Goal: Task Accomplishment & Management: Manage account settings

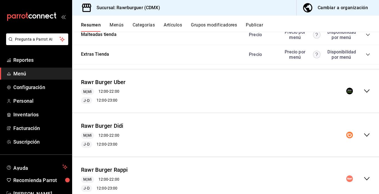
scroll to position [404, 0]
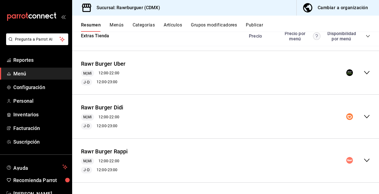
click at [368, 159] on icon "collapse-menu-row" at bounding box center [367, 160] width 7 height 7
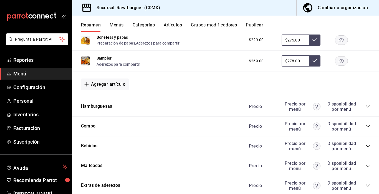
scroll to position [755, 0]
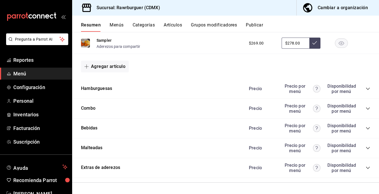
click at [366, 90] on icon "collapse-category-row" at bounding box center [368, 88] width 4 height 4
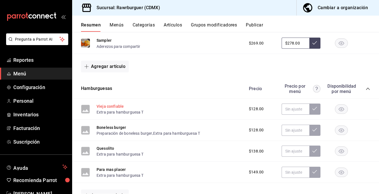
click at [108, 106] on button "Vieja confiable" at bounding box center [110, 106] width 27 height 6
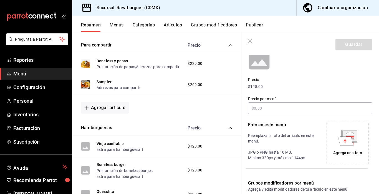
scroll to position [58, 0]
click at [307, 109] on input "text" at bounding box center [310, 108] width 124 height 12
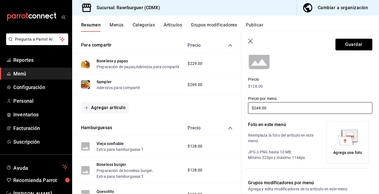
type input "$248.00"
click at [351, 139] on icon at bounding box center [346, 139] width 16 height 9
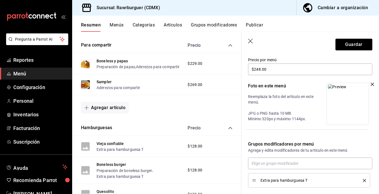
scroll to position [126, 0]
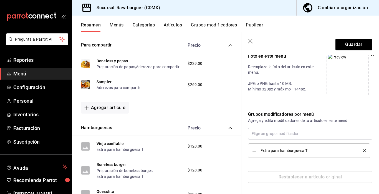
click at [364, 150] on icon "delete" at bounding box center [364, 150] width 3 height 3
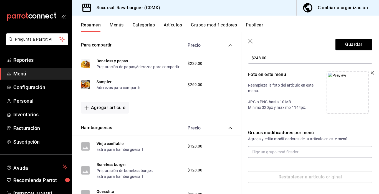
scroll to position [108, 0]
click at [293, 150] on input "text" at bounding box center [310, 152] width 124 height 12
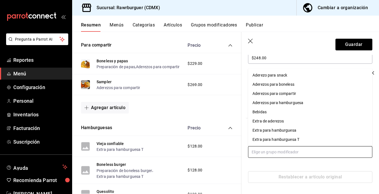
click at [270, 105] on div "Aderezos para hamburguesa" at bounding box center [278, 103] width 51 height 6
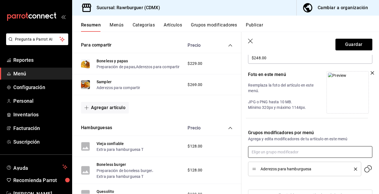
click at [269, 149] on input "text" at bounding box center [310, 152] width 124 height 12
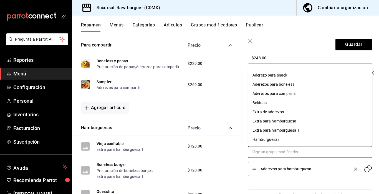
click at [269, 121] on div "Extra para hamburguesa" at bounding box center [275, 121] width 44 height 6
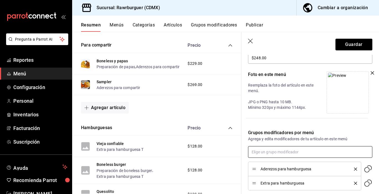
type input "e"
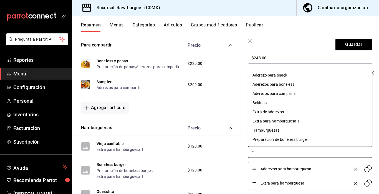
click at [280, 113] on div "Extra de aderezos" at bounding box center [268, 112] width 31 height 6
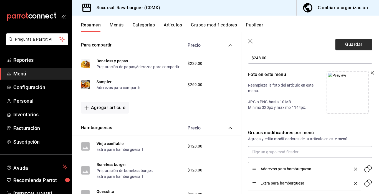
click at [349, 48] on button "Guardar" at bounding box center [354, 45] width 37 height 12
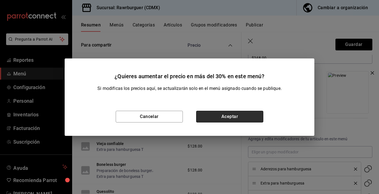
click at [218, 117] on button "Aceptar" at bounding box center [229, 117] width 67 height 12
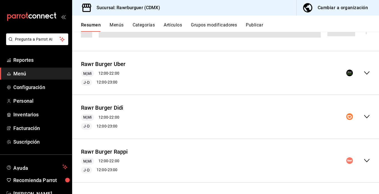
scroll to position [236, 0]
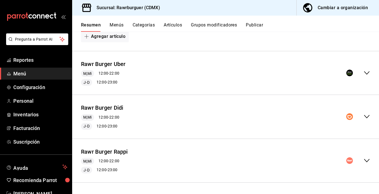
click at [366, 74] on div "$229.00" at bounding box center [307, 78] width 127 height 11
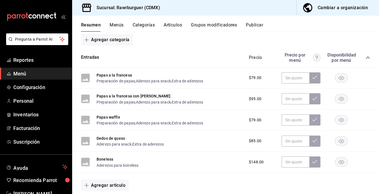
scroll to position [0, 0]
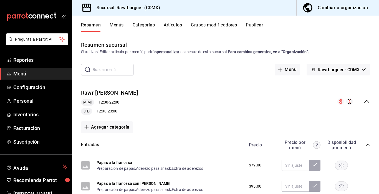
click at [367, 101] on icon "collapse-menu-row" at bounding box center [367, 101] width 7 height 7
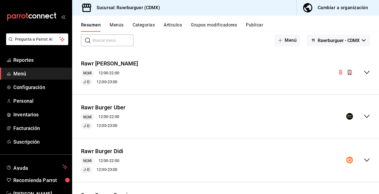
scroll to position [31, 0]
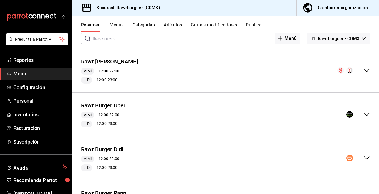
click at [366, 111] on icon "collapse-menu-row" at bounding box center [367, 114] width 7 height 7
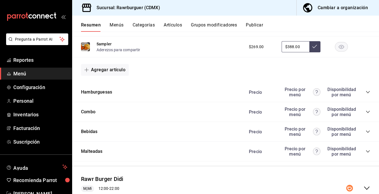
scroll to position [335, 0]
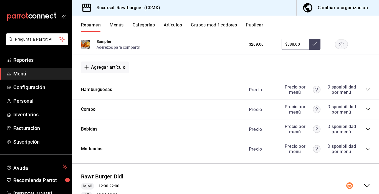
click at [367, 89] on icon "collapse-category-row" at bounding box center [368, 89] width 4 height 4
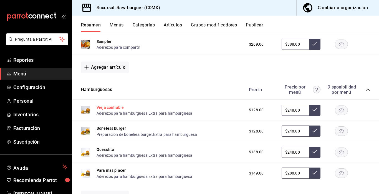
click at [119, 108] on button "Vieja confiable" at bounding box center [110, 107] width 27 height 6
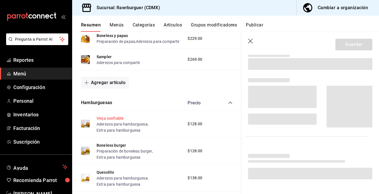
scroll to position [327, 0]
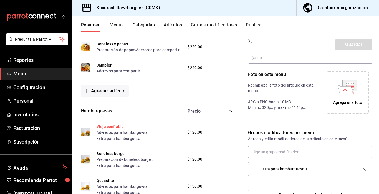
type input "$248.00"
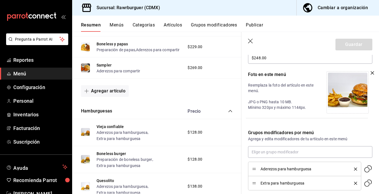
scroll to position [140, 0]
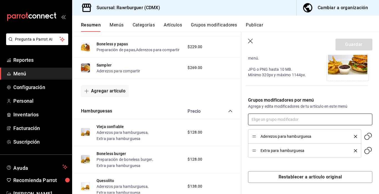
click at [288, 119] on input "text" at bounding box center [310, 119] width 124 height 12
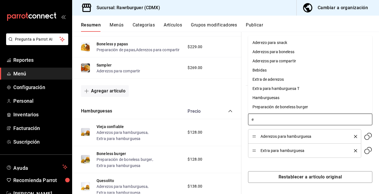
type input "ex"
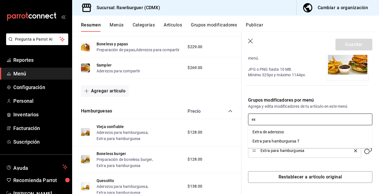
click at [278, 133] on div "Extra de aderezos" at bounding box center [268, 132] width 31 height 6
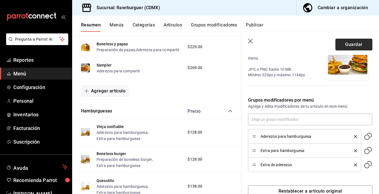
click at [350, 45] on button "Guardar" at bounding box center [354, 45] width 37 height 12
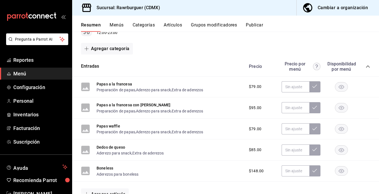
scroll to position [51, 0]
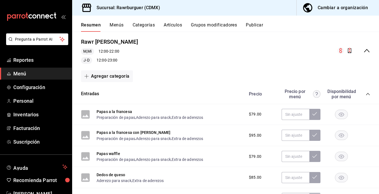
click at [367, 50] on icon "collapse-menu-row" at bounding box center [367, 50] width 6 height 3
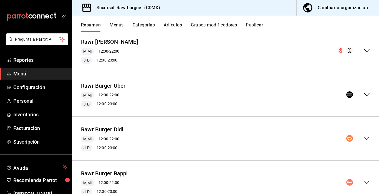
click at [368, 94] on icon "collapse-menu-row" at bounding box center [367, 94] width 7 height 7
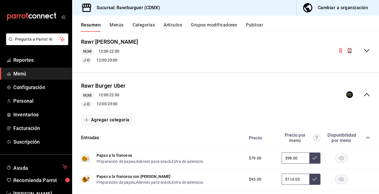
scroll to position [68, 0]
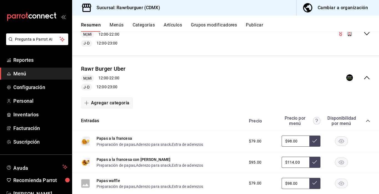
click at [368, 120] on icon "collapse-category-row" at bounding box center [368, 120] width 4 height 4
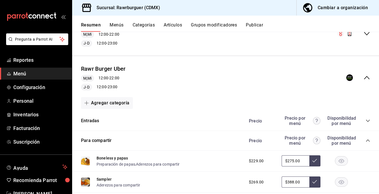
drag, startPoint x: 368, startPoint y: 120, endPoint x: 231, endPoint y: 138, distance: 138.4
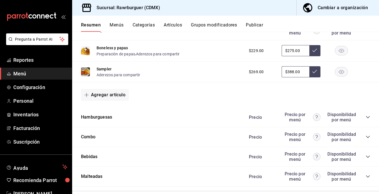
scroll to position [179, 0]
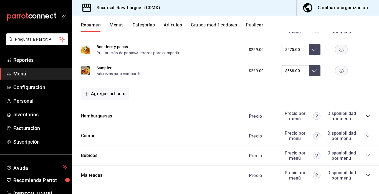
click at [370, 115] on icon "collapse-category-row" at bounding box center [368, 116] width 4 height 2
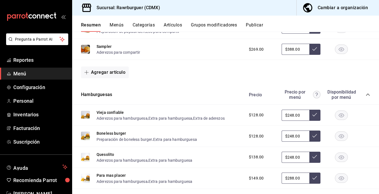
scroll to position [201, 0]
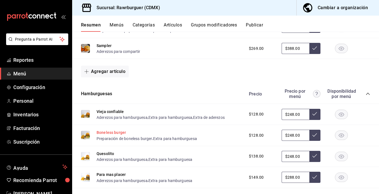
click at [120, 131] on button "Boneless burger" at bounding box center [111, 132] width 29 height 6
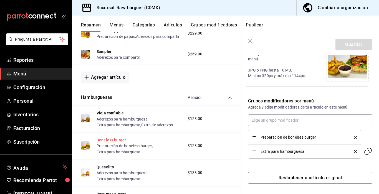
scroll to position [140, 0]
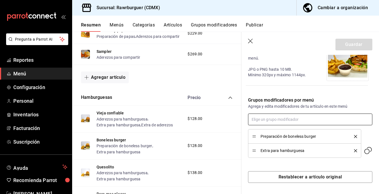
click at [282, 121] on input "text" at bounding box center [310, 119] width 124 height 12
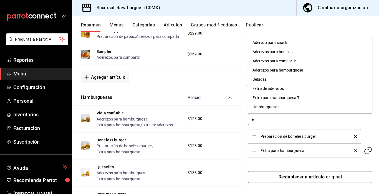
type input "ex"
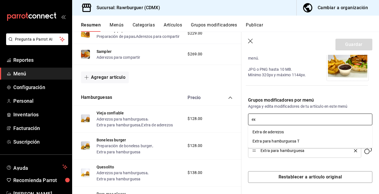
click at [276, 130] on div "Extra de aderezos" at bounding box center [268, 132] width 31 height 6
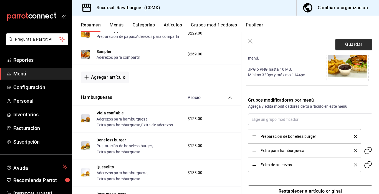
click at [350, 42] on button "Guardar" at bounding box center [354, 45] width 37 height 12
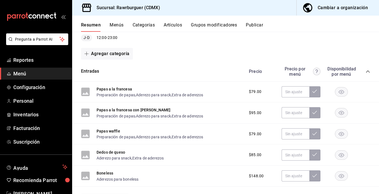
scroll to position [41, 0]
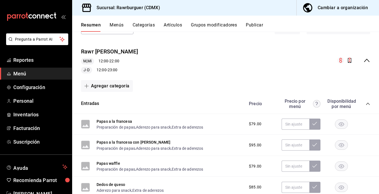
click at [366, 61] on icon "collapse-menu-row" at bounding box center [367, 60] width 7 height 7
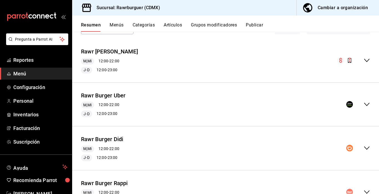
click at [367, 103] on icon "collapse-menu-row" at bounding box center [367, 104] width 7 height 7
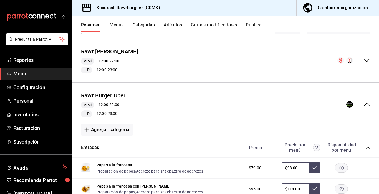
scroll to position [110, 0]
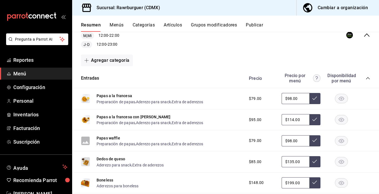
click at [368, 78] on icon "collapse-category-row" at bounding box center [368, 78] width 4 height 2
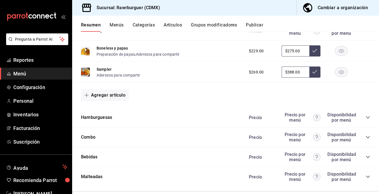
scroll to position [178, 0]
click at [368, 116] on icon "collapse-category-row" at bounding box center [368, 117] width 4 height 4
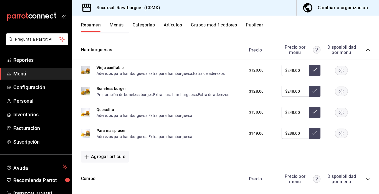
scroll to position [245, 0]
click at [107, 109] on button "Quesolito" at bounding box center [106, 109] width 18 height 6
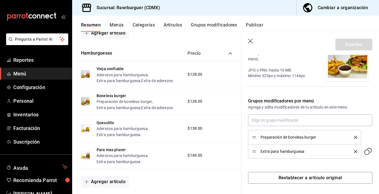
scroll to position [140, 0]
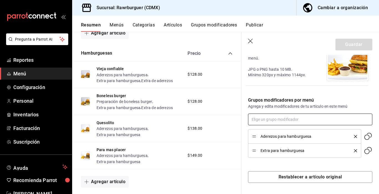
click at [294, 116] on input "text" at bounding box center [310, 119] width 124 height 12
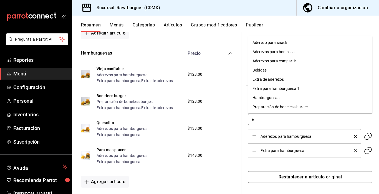
type input "ex"
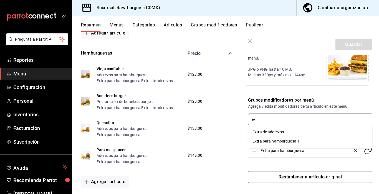
click at [273, 132] on div "Extra de aderezos" at bounding box center [268, 132] width 31 height 6
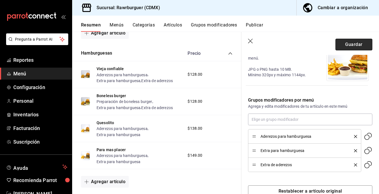
click at [353, 46] on button "Guardar" at bounding box center [354, 45] width 37 height 12
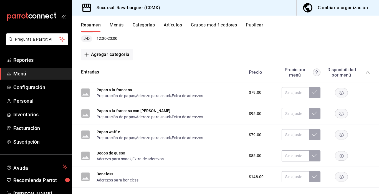
scroll to position [38, 0]
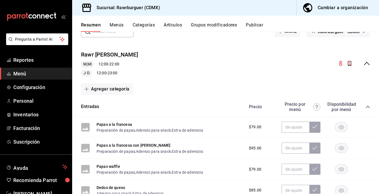
click at [365, 63] on icon "collapse-menu-row" at bounding box center [367, 63] width 7 height 7
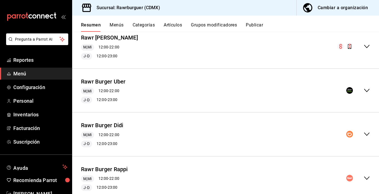
scroll to position [58, 0]
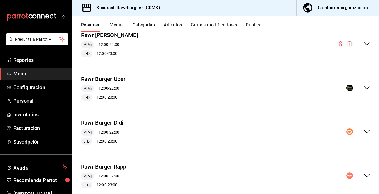
click at [367, 87] on icon "collapse-menu-row" at bounding box center [367, 87] width 7 height 7
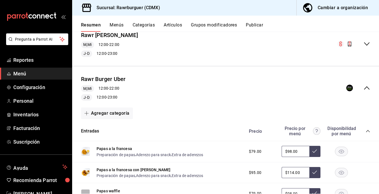
scroll to position [86, 0]
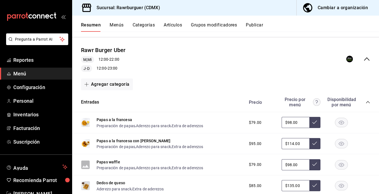
click at [368, 102] on icon "collapse-category-row" at bounding box center [368, 102] width 4 height 2
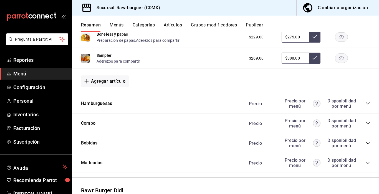
scroll to position [195, 0]
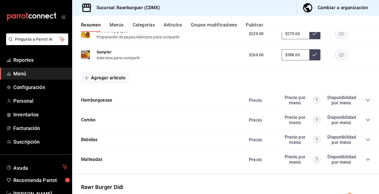
click at [369, 99] on icon "collapse-category-row" at bounding box center [368, 100] width 4 height 4
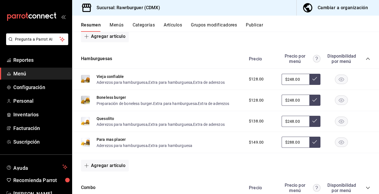
scroll to position [237, 0]
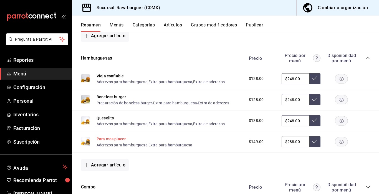
click at [114, 136] on button "Para mas placer" at bounding box center [111, 139] width 29 height 6
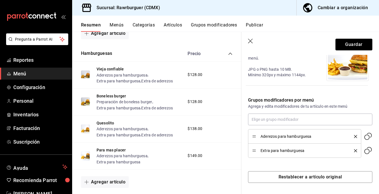
scroll to position [228, 0]
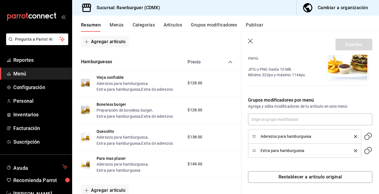
type input "$288.00"
click at [300, 119] on input "text" at bounding box center [310, 119] width 124 height 12
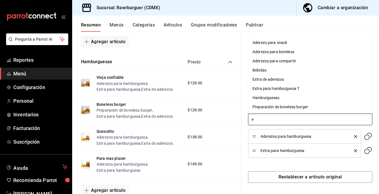
type input "ex"
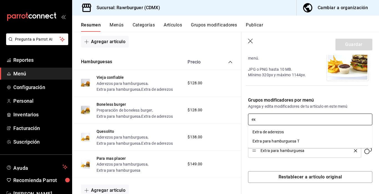
click at [273, 131] on div "Extra de aderezos" at bounding box center [268, 132] width 31 height 6
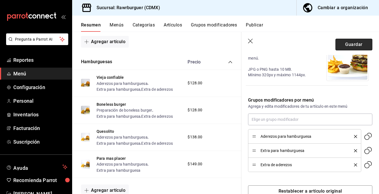
click at [350, 48] on button "Guardar" at bounding box center [354, 45] width 37 height 12
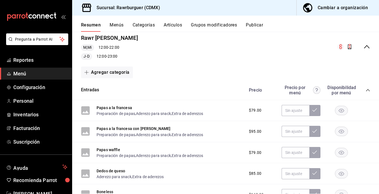
scroll to position [52, 0]
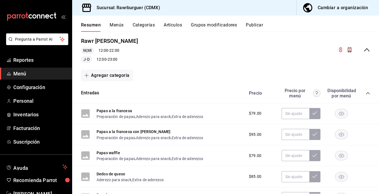
click at [366, 50] on icon "collapse-menu-row" at bounding box center [367, 49] width 7 height 7
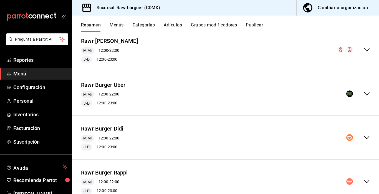
click at [367, 94] on icon "collapse-menu-row" at bounding box center [367, 93] width 6 height 3
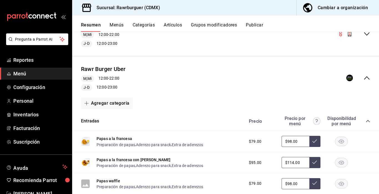
scroll to position [97, 0]
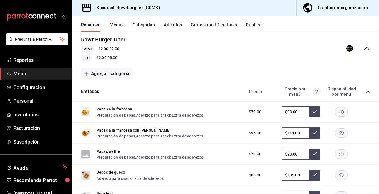
click at [368, 91] on icon "collapse-category-row" at bounding box center [368, 91] width 4 height 2
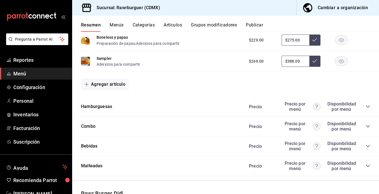
scroll to position [189, 0]
click at [366, 106] on icon "collapse-category-row" at bounding box center [368, 106] width 4 height 4
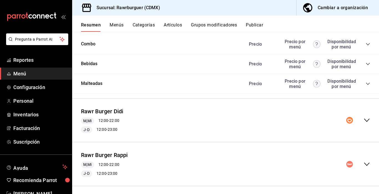
scroll to position [383, 0]
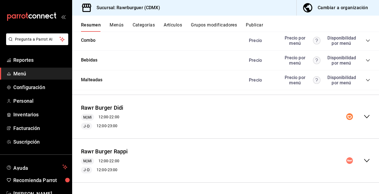
click at [367, 116] on icon "collapse-menu-row" at bounding box center [367, 116] width 7 height 7
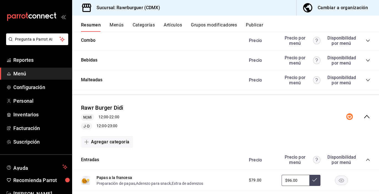
click at [368, 157] on icon "collapse-category-row" at bounding box center [368, 159] width 4 height 4
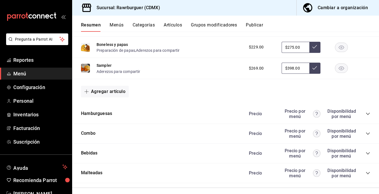
scroll to position [536, 0]
click at [368, 113] on icon "collapse-category-row" at bounding box center [368, 113] width 4 height 4
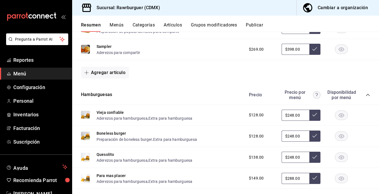
scroll to position [555, 0]
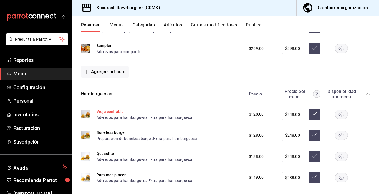
click at [112, 111] on button "Vieja confiable" at bounding box center [110, 112] width 27 height 6
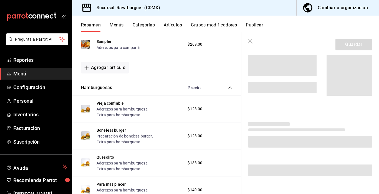
scroll to position [522, 0]
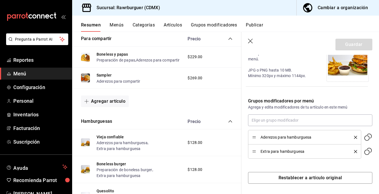
type input "$248.00"
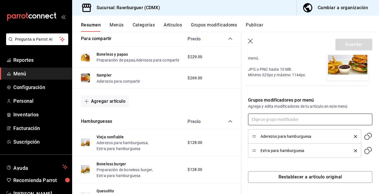
click at [272, 119] on input "text" at bounding box center [310, 119] width 124 height 12
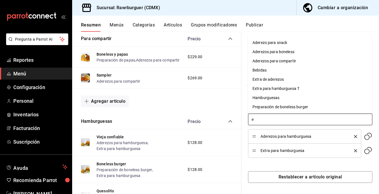
type input "ex"
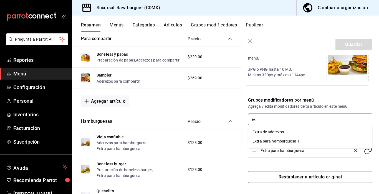
click at [269, 134] on div "Extra de aderezos" at bounding box center [268, 132] width 31 height 6
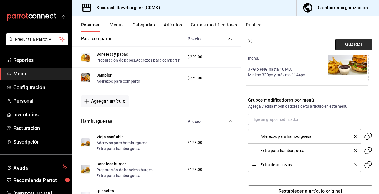
click at [351, 46] on button "Guardar" at bounding box center [354, 45] width 37 height 12
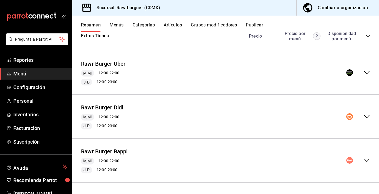
scroll to position [35, 0]
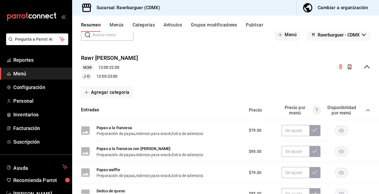
click at [367, 66] on icon "collapse-menu-row" at bounding box center [367, 66] width 6 height 3
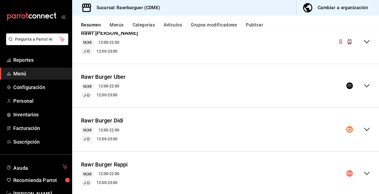
scroll to position [73, 0]
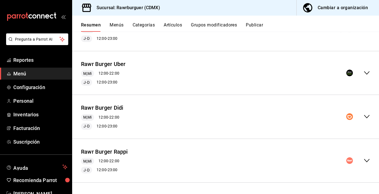
click at [366, 116] on icon "collapse-menu-row" at bounding box center [367, 116] width 7 height 7
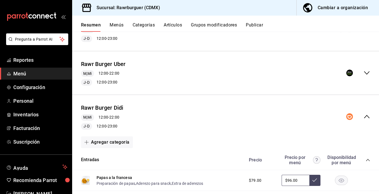
click at [368, 159] on icon "collapse-category-row" at bounding box center [368, 160] width 4 height 4
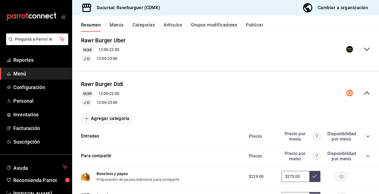
scroll to position [183, 0]
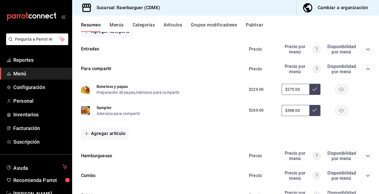
click at [369, 156] on icon "collapse-category-row" at bounding box center [368, 155] width 4 height 4
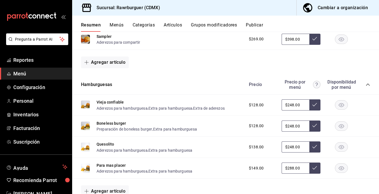
scroll to position [254, 0]
click at [108, 121] on button "Boneless burger" at bounding box center [111, 123] width 29 height 6
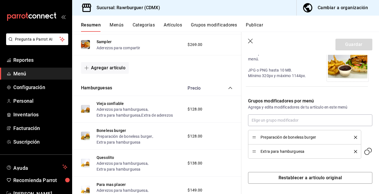
scroll to position [140, 0]
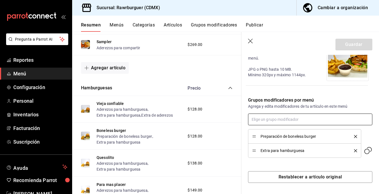
click at [268, 119] on input "text" at bounding box center [310, 119] width 124 height 12
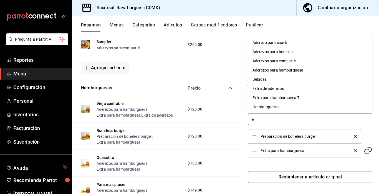
type input "ex"
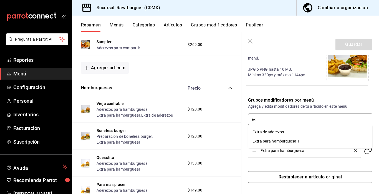
click at [268, 132] on div "Extra de aderezos" at bounding box center [268, 132] width 31 height 6
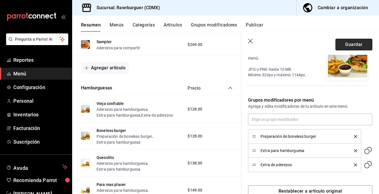
click at [346, 44] on button "Guardar" at bounding box center [354, 45] width 37 height 12
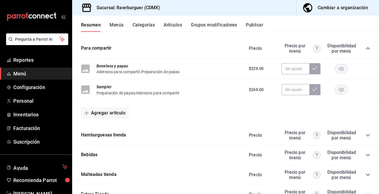
scroll to position [73, 0]
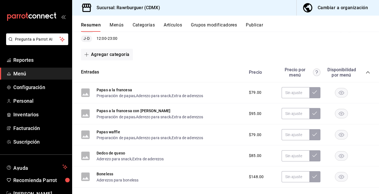
click at [368, 71] on icon "collapse-category-row" at bounding box center [368, 72] width 4 height 4
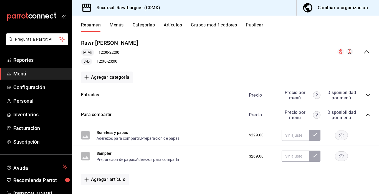
scroll to position [45, 0]
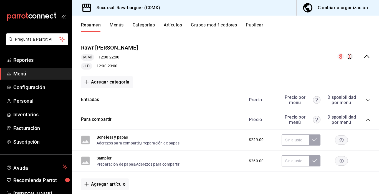
click at [366, 59] on icon "collapse-menu-row" at bounding box center [367, 56] width 7 height 7
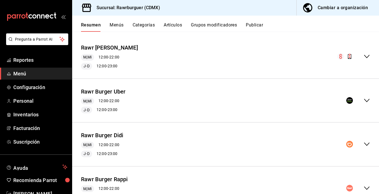
click at [367, 101] on icon "collapse-menu-row" at bounding box center [367, 100] width 6 height 3
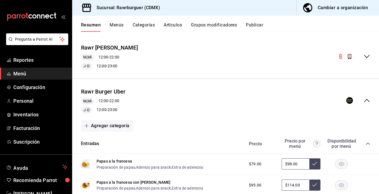
click at [366, 99] on icon "collapse-menu-row" at bounding box center [367, 100] width 7 height 7
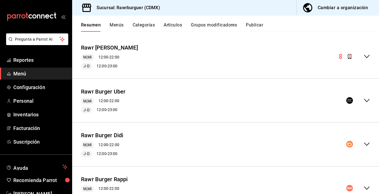
scroll to position [73, 0]
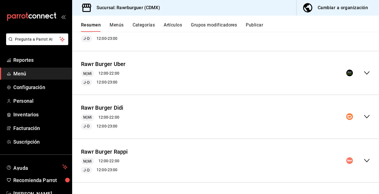
click at [367, 161] on icon "collapse-menu-row" at bounding box center [367, 160] width 6 height 3
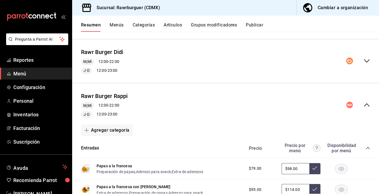
scroll to position [141, 0]
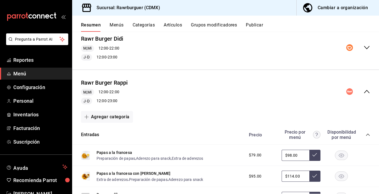
click at [368, 134] on icon "collapse-category-row" at bounding box center [368, 134] width 4 height 4
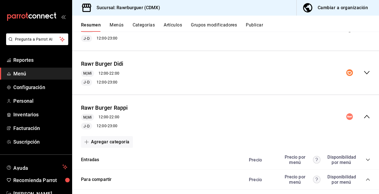
scroll to position [114, 0]
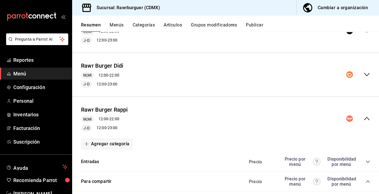
click at [368, 72] on icon "collapse-menu-row" at bounding box center [367, 74] width 7 height 7
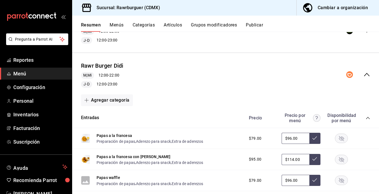
click at [368, 116] on icon "collapse-category-row" at bounding box center [368, 118] width 4 height 4
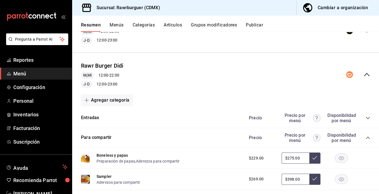
scroll to position [210, 0]
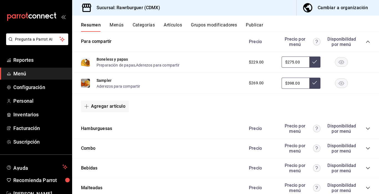
click at [367, 128] on icon "collapse-category-row" at bounding box center [368, 128] width 4 height 2
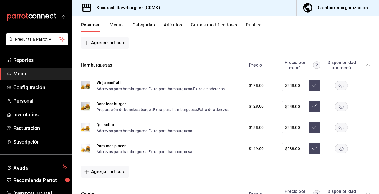
scroll to position [275, 0]
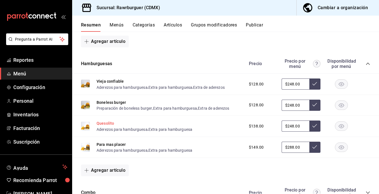
click at [106, 123] on button "Quesolito" at bounding box center [106, 123] width 18 height 6
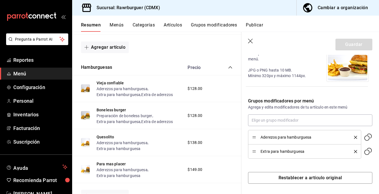
scroll to position [140, 0]
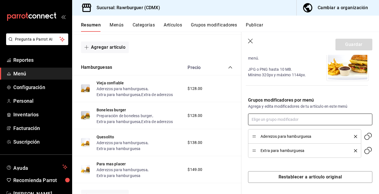
click at [291, 118] on input "text" at bounding box center [310, 119] width 124 height 12
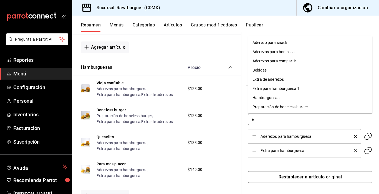
type input "ex"
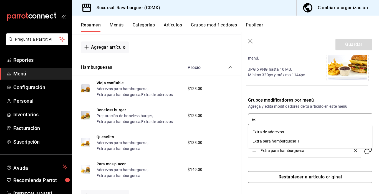
click at [277, 130] on div "Extra de aderezos" at bounding box center [268, 132] width 31 height 6
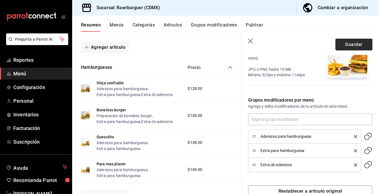
click at [351, 47] on button "Guardar" at bounding box center [354, 45] width 37 height 12
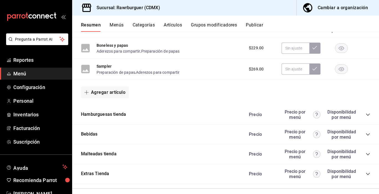
scroll to position [404, 0]
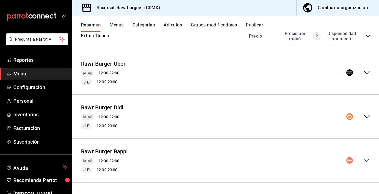
click at [367, 115] on icon "collapse-menu-row" at bounding box center [367, 116] width 7 height 7
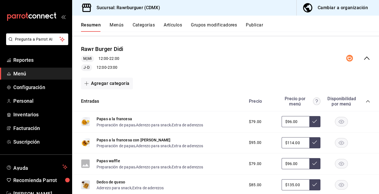
scroll to position [464, 0]
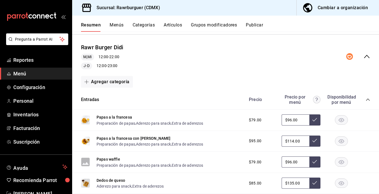
click at [368, 99] on icon "collapse-category-row" at bounding box center [368, 99] width 4 height 4
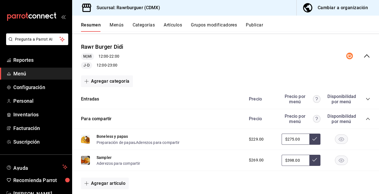
scroll to position [564, 0]
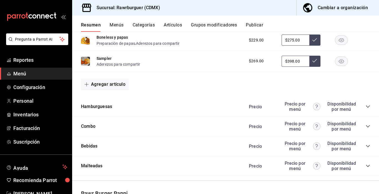
click at [367, 106] on icon "collapse-category-row" at bounding box center [368, 106] width 4 height 2
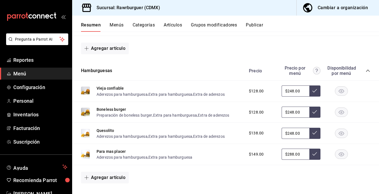
scroll to position [619, 0]
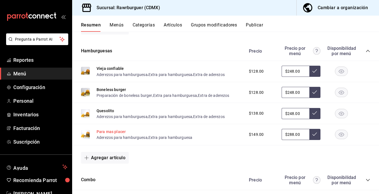
click at [111, 131] on button "Para mas placer" at bounding box center [111, 132] width 29 height 6
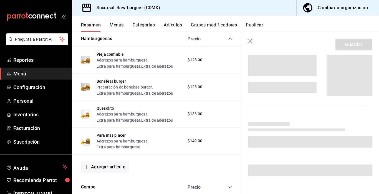
scroll to position [586, 0]
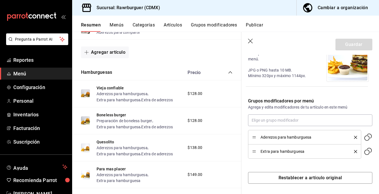
type input "$288.00"
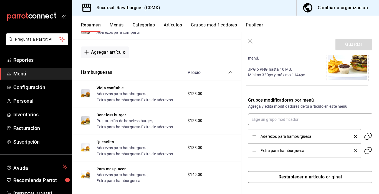
click at [282, 116] on input "text" at bounding box center [310, 119] width 124 height 12
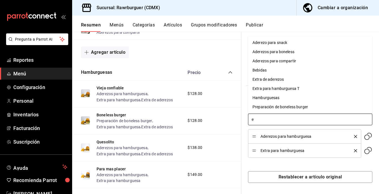
type input "ex"
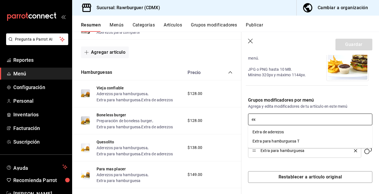
click at [274, 130] on div "Extra de aderezos" at bounding box center [268, 132] width 31 height 6
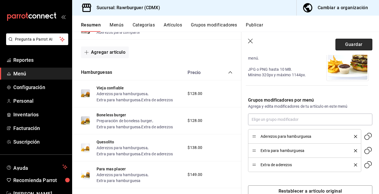
click at [349, 46] on button "Guardar" at bounding box center [354, 45] width 37 height 12
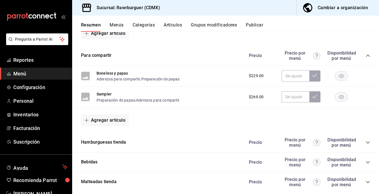
scroll to position [307, 0]
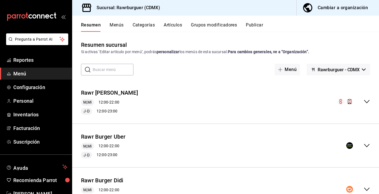
scroll to position [73, 0]
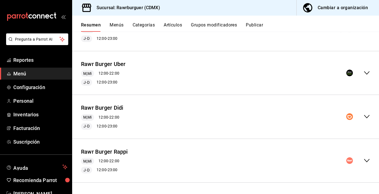
click at [366, 159] on icon "collapse-menu-row" at bounding box center [367, 160] width 7 height 7
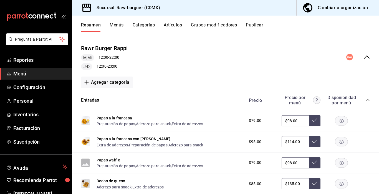
click at [368, 101] on icon "collapse-category-row" at bounding box center [368, 100] width 4 height 4
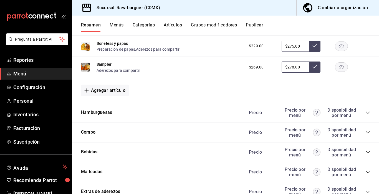
scroll to position [271, 0]
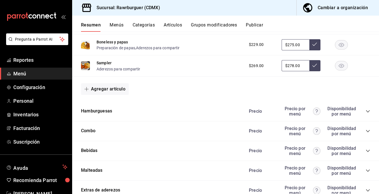
click at [369, 112] on icon "collapse-category-row" at bounding box center [368, 111] width 4 height 4
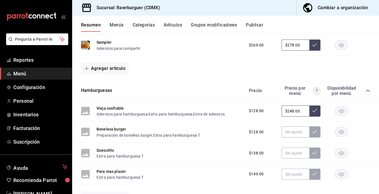
scroll to position [293, 0]
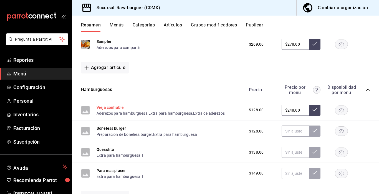
click at [117, 108] on button "Vieja confiable" at bounding box center [110, 107] width 27 height 6
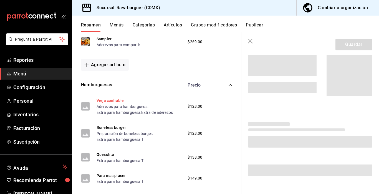
scroll to position [284, 0]
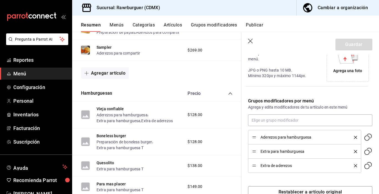
type input "$248.00"
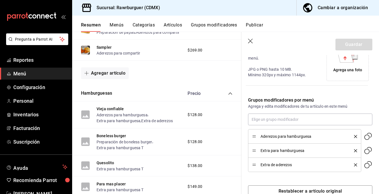
click at [347, 63] on div "Agrega una foto" at bounding box center [347, 59] width 39 height 39
click at [346, 46] on button "Guardar" at bounding box center [354, 45] width 37 height 12
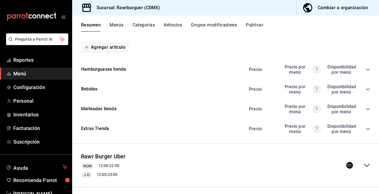
scroll to position [404, 0]
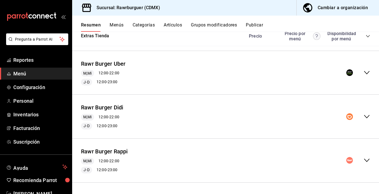
click at [369, 158] on icon "collapse-menu-row" at bounding box center [367, 160] width 7 height 7
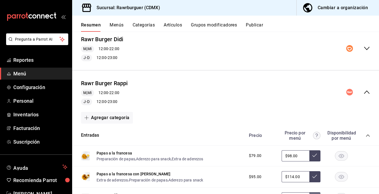
scroll to position [503, 0]
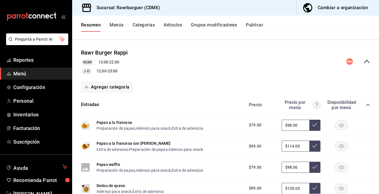
click at [366, 103] on icon "collapse-category-row" at bounding box center [368, 105] width 4 height 4
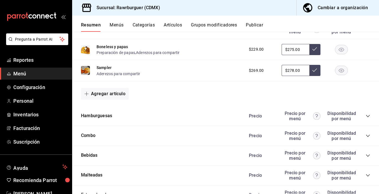
scroll to position [606, 0]
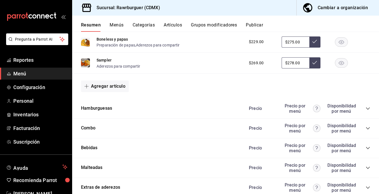
click at [367, 108] on icon "collapse-category-row" at bounding box center [368, 108] width 4 height 4
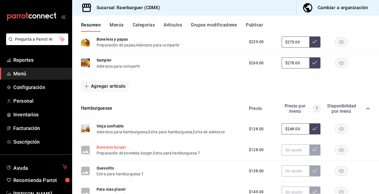
click at [114, 148] on button "Boneless burger" at bounding box center [111, 147] width 29 height 6
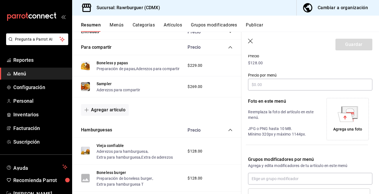
scroll to position [72, 0]
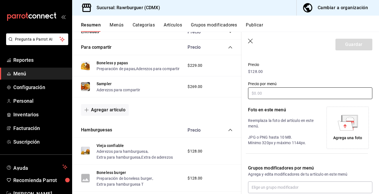
click at [277, 90] on input "text" at bounding box center [310, 93] width 124 height 12
type input "$248.00"
click at [347, 129] on icon at bounding box center [346, 125] width 16 height 9
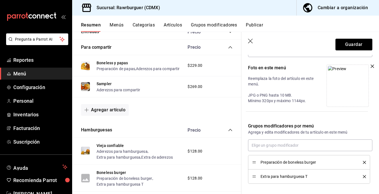
scroll to position [117, 0]
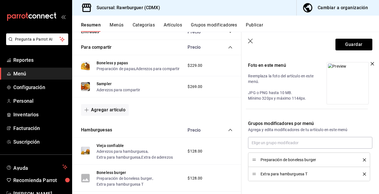
click at [365, 174] on icon "delete" at bounding box center [364, 173] width 3 height 3
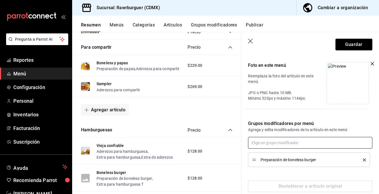
click at [259, 139] on input "text" at bounding box center [310, 143] width 124 height 12
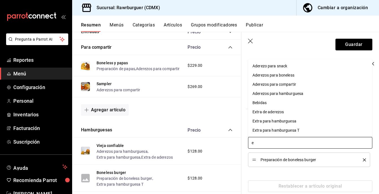
type input "ex"
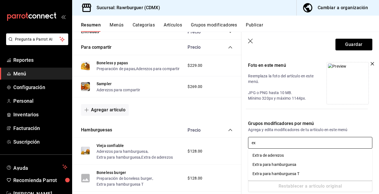
click at [270, 165] on div "Extra para hamburguesa" at bounding box center [275, 164] width 44 height 6
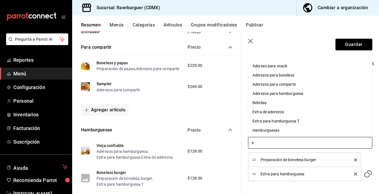
type input "ex"
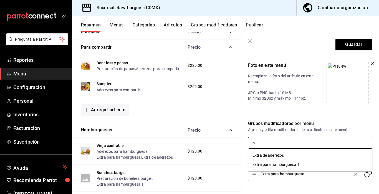
click at [273, 153] on div "Extra de aderezos" at bounding box center [268, 155] width 31 height 6
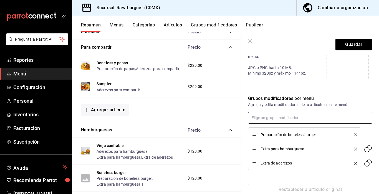
scroll to position [146, 0]
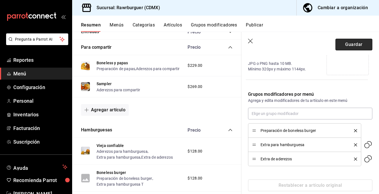
click at [355, 43] on button "Guardar" at bounding box center [354, 45] width 37 height 12
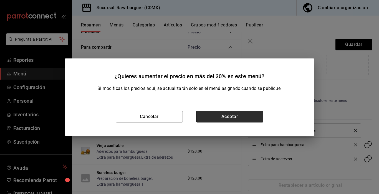
click at [230, 114] on button "Aceptar" at bounding box center [229, 117] width 67 height 12
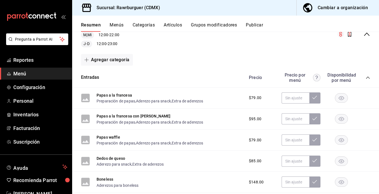
scroll to position [67, 0]
click at [367, 36] on icon "collapse-menu-row" at bounding box center [367, 34] width 7 height 7
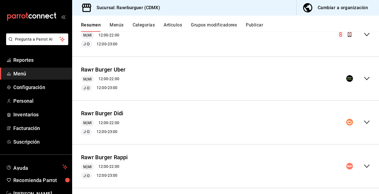
scroll to position [73, 0]
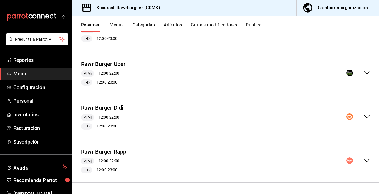
click at [366, 160] on icon "collapse-menu-row" at bounding box center [367, 160] width 6 height 3
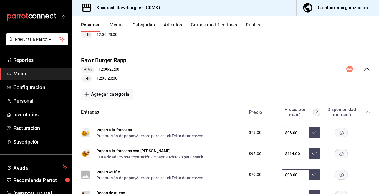
scroll to position [164, 0]
click at [367, 113] on icon "collapse-category-row" at bounding box center [368, 112] width 4 height 4
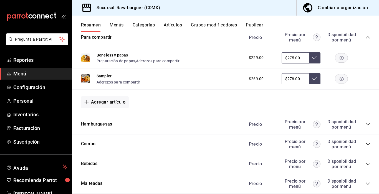
scroll to position [259, 0]
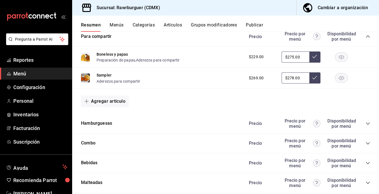
click at [369, 122] on icon "collapse-category-row" at bounding box center [368, 123] width 4 height 4
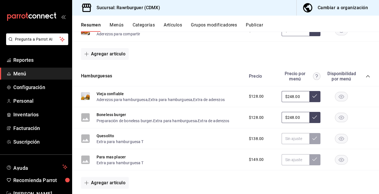
scroll to position [307, 0]
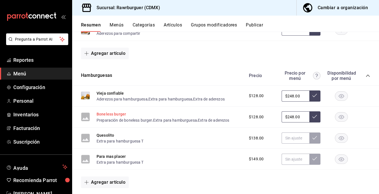
click at [113, 113] on button "Boneless burger" at bounding box center [111, 114] width 29 height 6
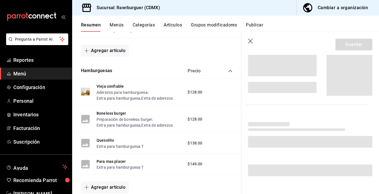
scroll to position [299, 0]
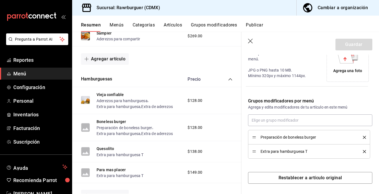
type input "$248.00"
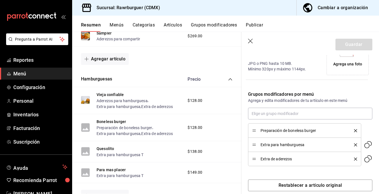
click at [348, 66] on div "Agrega una foto" at bounding box center [348, 64] width 29 height 6
click at [345, 42] on button "Guardar" at bounding box center [354, 45] width 37 height 12
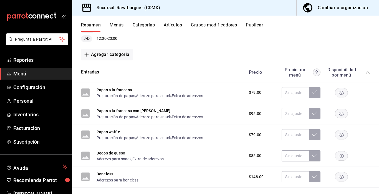
scroll to position [36, 0]
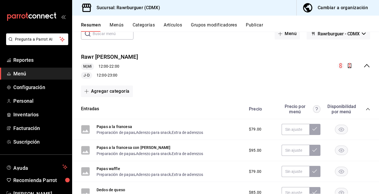
click at [366, 67] on icon "collapse-menu-row" at bounding box center [367, 65] width 7 height 7
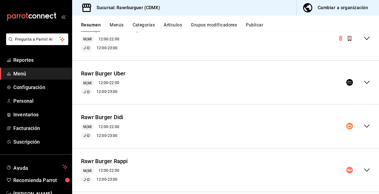
scroll to position [73, 0]
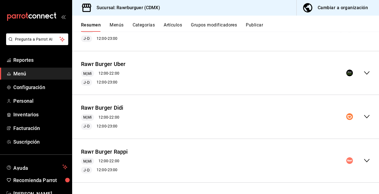
click at [366, 160] on icon "collapse-menu-row" at bounding box center [367, 160] width 7 height 7
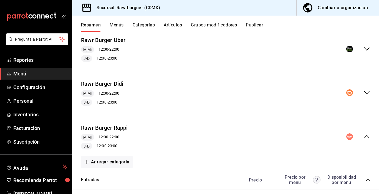
scroll to position [144, 0]
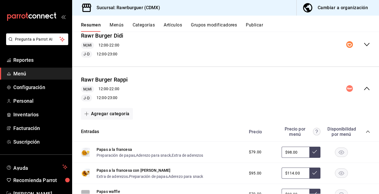
click at [367, 133] on icon "collapse-category-row" at bounding box center [368, 131] width 4 height 4
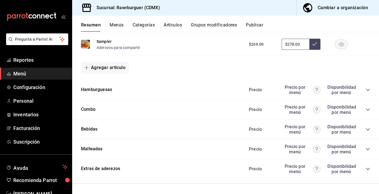
scroll to position [293, 0]
click at [369, 89] on icon "collapse-category-row" at bounding box center [368, 89] width 4 height 4
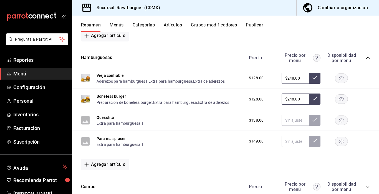
scroll to position [328, 0]
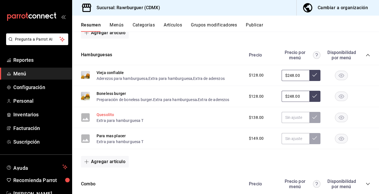
click at [103, 113] on button "Quesolito" at bounding box center [106, 115] width 18 height 6
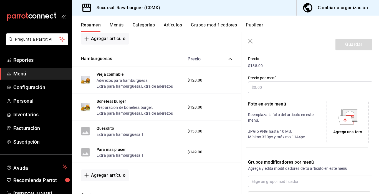
scroll to position [67, 0]
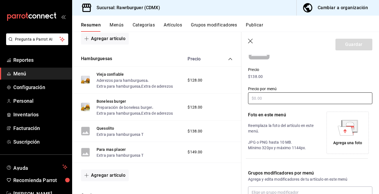
click at [283, 102] on input "text" at bounding box center [310, 98] width 124 height 12
type input "$248.00"
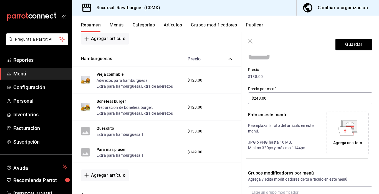
click at [352, 139] on div "Agrega una foto" at bounding box center [347, 132] width 39 height 39
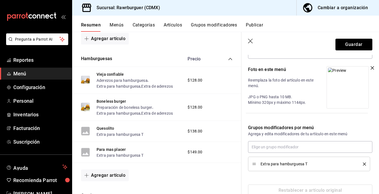
scroll to position [114, 0]
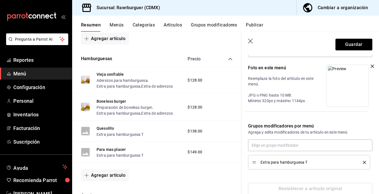
click at [363, 163] on icon "delete" at bounding box center [364, 162] width 3 height 3
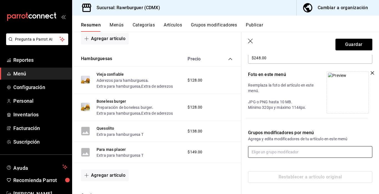
click at [280, 150] on input "text" at bounding box center [310, 152] width 124 height 12
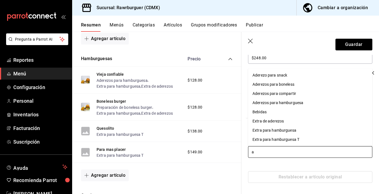
type input "ad"
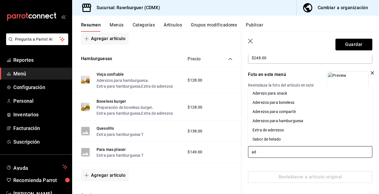
click at [300, 121] on div "Aderezos para hamburguesa" at bounding box center [278, 121] width 51 height 6
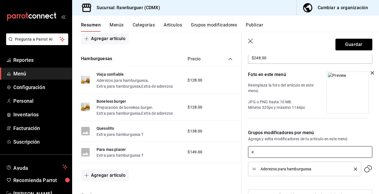
type input "ex"
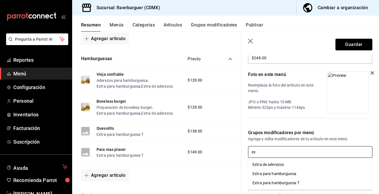
click at [286, 171] on div "Extra para hamburguesa" at bounding box center [275, 174] width 44 height 6
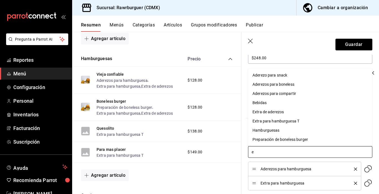
type input "ex"
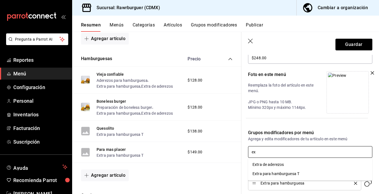
click at [282, 167] on div "Extra de aderezos" at bounding box center [268, 164] width 31 height 6
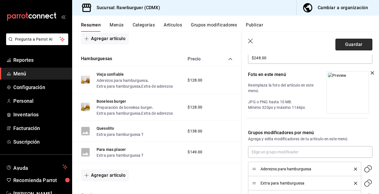
click at [347, 48] on button "Guardar" at bounding box center [354, 45] width 37 height 12
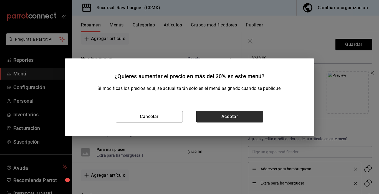
click at [221, 116] on button "Aceptar" at bounding box center [229, 117] width 67 height 12
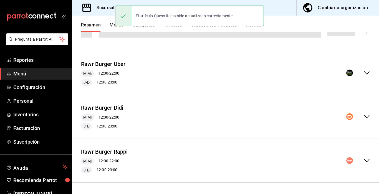
scroll to position [73, 0]
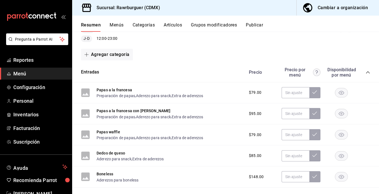
click at [363, 32] on div "collapse-menu-row" at bounding box center [354, 29] width 33 height 7
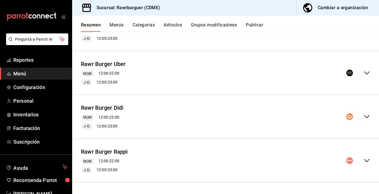
click at [367, 160] on icon "collapse-menu-row" at bounding box center [367, 160] width 7 height 7
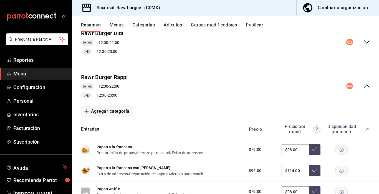
click at [368, 128] on icon "collapse-category-row" at bounding box center [368, 129] width 4 height 4
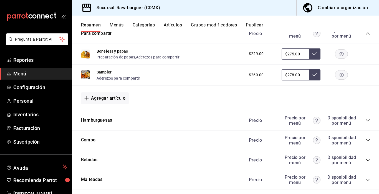
scroll to position [269, 0]
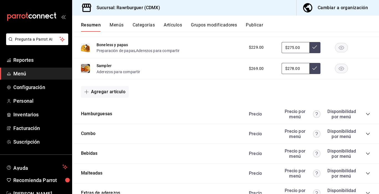
click at [369, 115] on icon "collapse-category-row" at bounding box center [368, 114] width 4 height 4
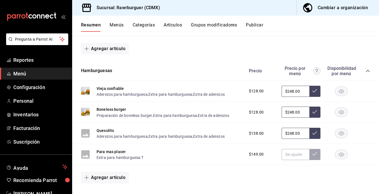
scroll to position [319, 0]
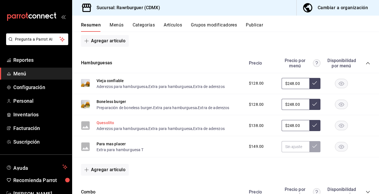
click at [104, 123] on button "Quesolito" at bounding box center [106, 123] width 18 height 6
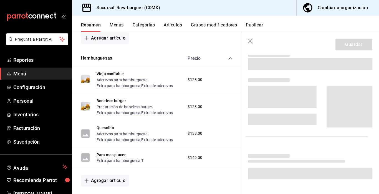
scroll to position [311, 0]
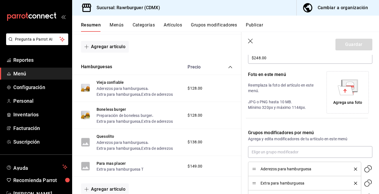
type input "$248.00"
click at [353, 97] on div "Agrega una foto" at bounding box center [347, 92] width 39 height 39
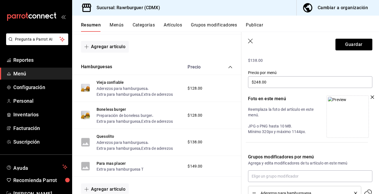
scroll to position [81, 0]
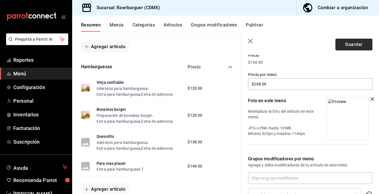
click at [351, 42] on button "Guardar" at bounding box center [354, 45] width 37 height 12
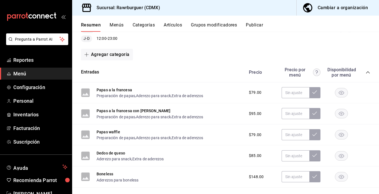
scroll to position [29, 0]
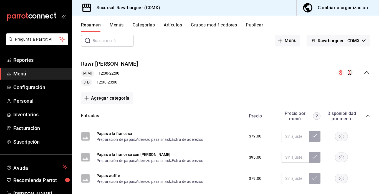
click at [365, 74] on icon "collapse-menu-row" at bounding box center [367, 72] width 6 height 3
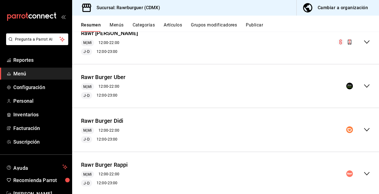
scroll to position [73, 0]
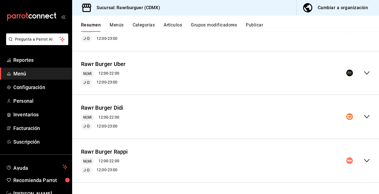
click at [368, 161] on icon "collapse-menu-row" at bounding box center [367, 160] width 7 height 7
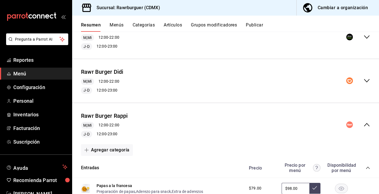
click at [368, 168] on icon "collapse-category-row" at bounding box center [368, 167] width 4 height 4
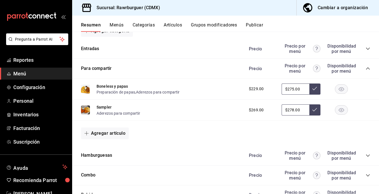
scroll to position [235, 0]
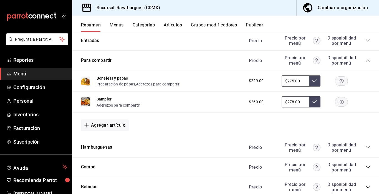
click at [369, 148] on icon "collapse-category-row" at bounding box center [368, 147] width 4 height 4
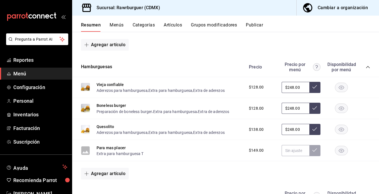
scroll to position [317, 0]
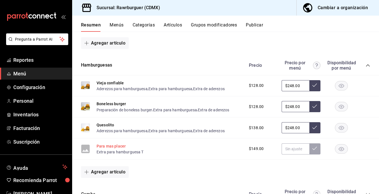
click at [116, 146] on button "Para mas placer" at bounding box center [111, 146] width 29 height 6
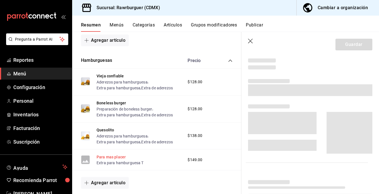
scroll to position [309, 0]
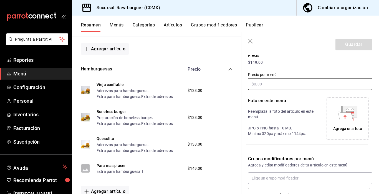
click at [291, 86] on input "text" at bounding box center [310, 84] width 124 height 12
type input "$288.00"
click at [348, 114] on icon at bounding box center [346, 115] width 16 height 9
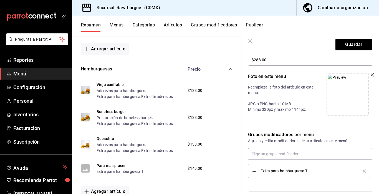
scroll to position [126, 0]
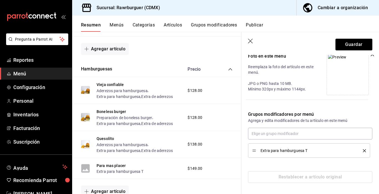
click at [363, 149] on icon "delete" at bounding box center [364, 150] width 3 height 3
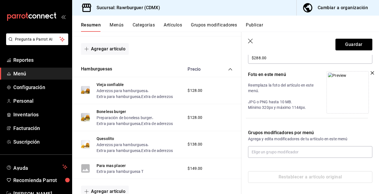
scroll to position [108, 0]
click at [288, 153] on input "text" at bounding box center [310, 152] width 124 height 12
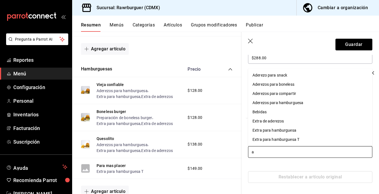
type input "ad"
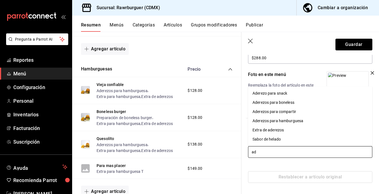
click at [284, 121] on div "Aderezos para hamburguesa" at bounding box center [278, 121] width 51 height 6
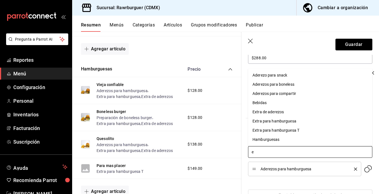
type input "ex"
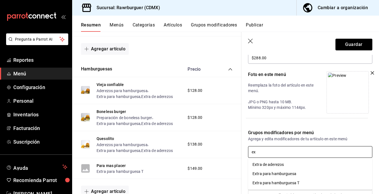
click at [273, 171] on div "Extra para hamburguesa" at bounding box center [275, 174] width 44 height 6
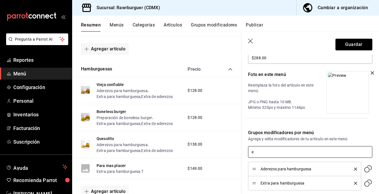
type input "ex"
click at [270, 167] on div "Extra de aderezos" at bounding box center [268, 164] width 31 height 6
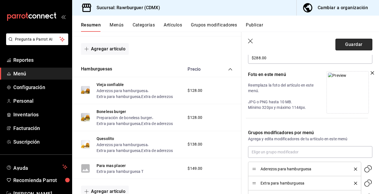
click at [343, 42] on button "Guardar" at bounding box center [354, 45] width 37 height 12
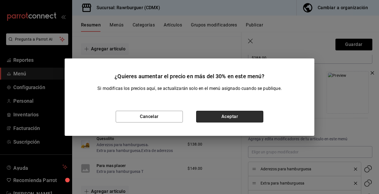
click at [227, 120] on button "Aceptar" at bounding box center [229, 117] width 67 height 12
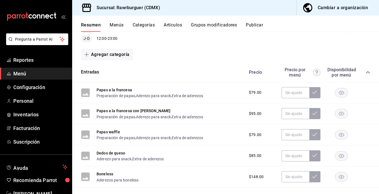
scroll to position [24, 0]
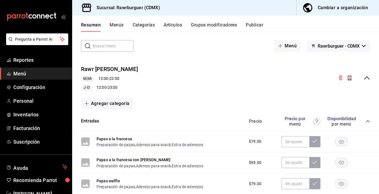
click at [366, 78] on icon "collapse-menu-row" at bounding box center [367, 77] width 7 height 7
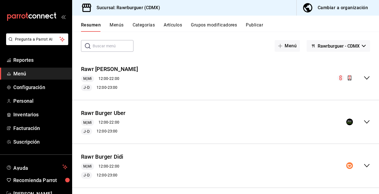
scroll to position [73, 0]
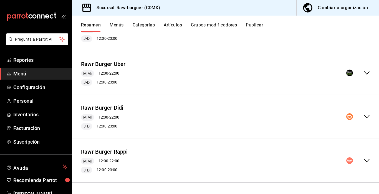
click at [368, 163] on icon "collapse-menu-row" at bounding box center [367, 160] width 7 height 7
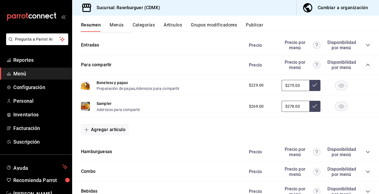
scroll to position [232, 0]
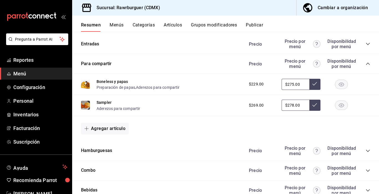
click at [368, 150] on icon "collapse-category-row" at bounding box center [368, 150] width 4 height 4
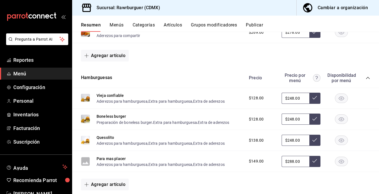
scroll to position [306, 0]
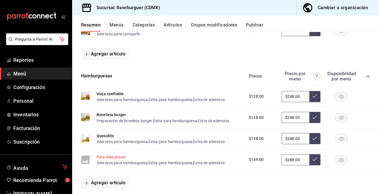
click at [119, 156] on button "Para mas placer" at bounding box center [111, 157] width 29 height 6
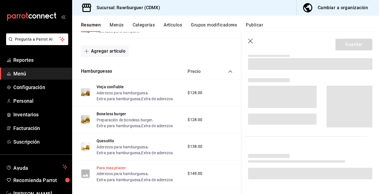
scroll to position [298, 0]
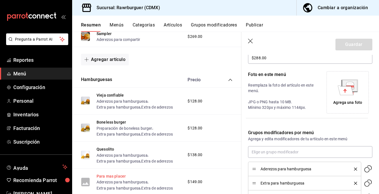
type input "$288.00"
click at [334, 87] on div "Agrega una foto" at bounding box center [347, 92] width 39 height 39
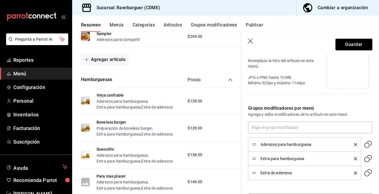
scroll to position [136, 0]
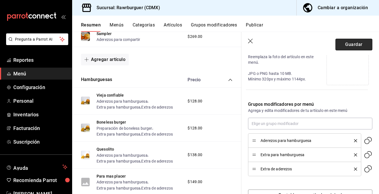
click at [354, 48] on button "Guardar" at bounding box center [354, 45] width 37 height 12
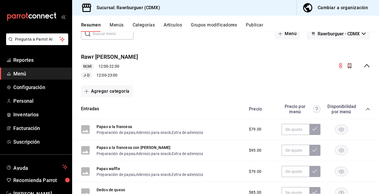
scroll to position [34, 0]
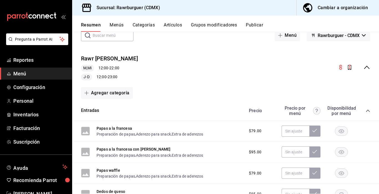
click at [369, 67] on icon "collapse-menu-row" at bounding box center [367, 67] width 7 height 7
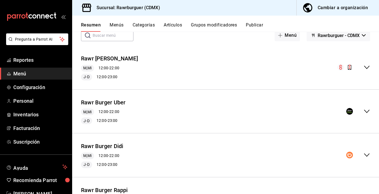
scroll to position [73, 0]
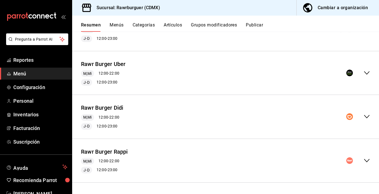
click at [368, 159] on icon "collapse-menu-row" at bounding box center [367, 160] width 7 height 7
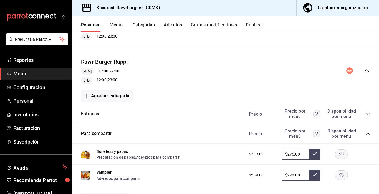
scroll to position [294, 0]
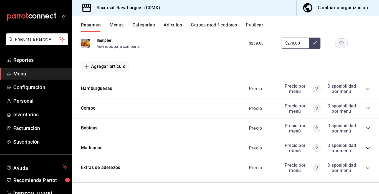
click at [366, 90] on icon "collapse-category-row" at bounding box center [368, 88] width 4 height 4
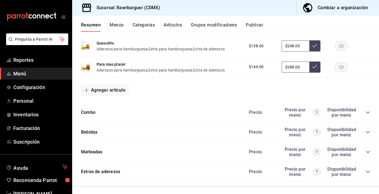
scroll to position [403, 0]
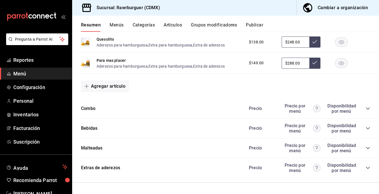
click at [368, 106] on div "Precio Precio por menú Disponibilidad por menú" at bounding box center [307, 108] width 127 height 11
click at [368, 109] on icon "collapse-category-row" at bounding box center [368, 108] width 4 height 2
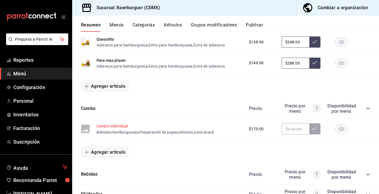
click at [126, 126] on button "Combo individual" at bounding box center [112, 126] width 31 height 6
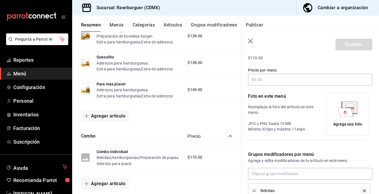
scroll to position [84, 0]
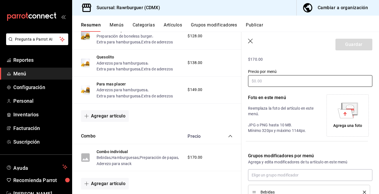
click at [296, 83] on input "text" at bounding box center [310, 81] width 124 height 12
type input "$288.00"
click at [353, 116] on icon at bounding box center [346, 112] width 16 height 9
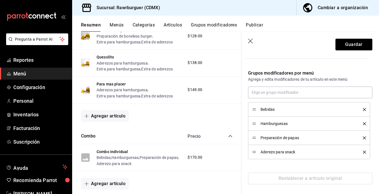
scroll to position [168, 0]
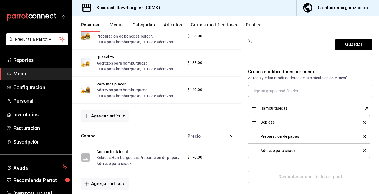
drag, startPoint x: 253, startPoint y: 122, endPoint x: 253, endPoint y: 107, distance: 14.5
click at [281, 89] on input "text" at bounding box center [310, 91] width 124 height 12
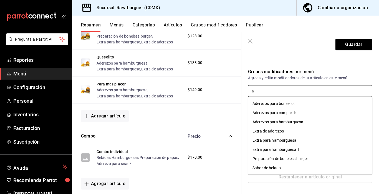
type input "ad"
click at [279, 122] on div "Aderezos para hamburguesa" at bounding box center [278, 122] width 51 height 6
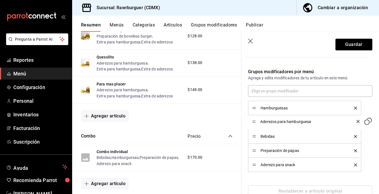
drag, startPoint x: 253, startPoint y: 165, endPoint x: 255, endPoint y: 122, distance: 43.4
drag, startPoint x: 255, startPoint y: 136, endPoint x: 252, endPoint y: 167, distance: 31.8
click at [344, 47] on button "Guardar" at bounding box center [354, 45] width 37 height 12
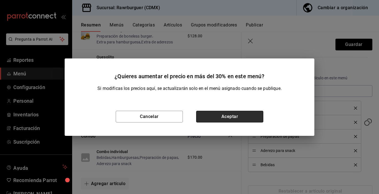
click at [240, 116] on button "Aceptar" at bounding box center [229, 117] width 67 height 12
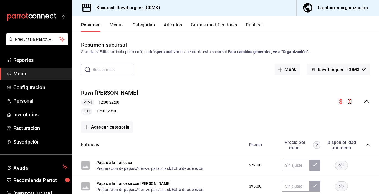
click at [366, 101] on icon "collapse-menu-row" at bounding box center [367, 101] width 6 height 3
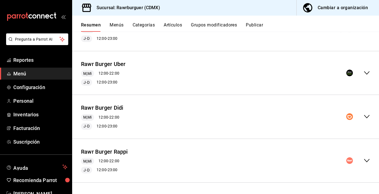
scroll to position [73, 0]
click at [365, 158] on icon "collapse-menu-row" at bounding box center [367, 160] width 7 height 7
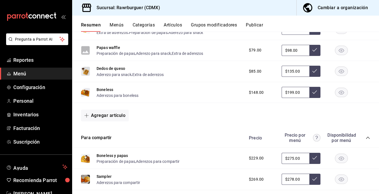
scroll to position [424, 0]
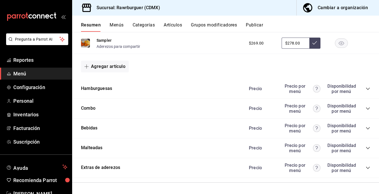
click at [367, 88] on icon "collapse-category-row" at bounding box center [368, 88] width 4 height 4
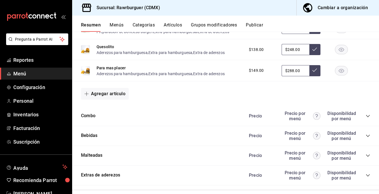
scroll to position [533, 0]
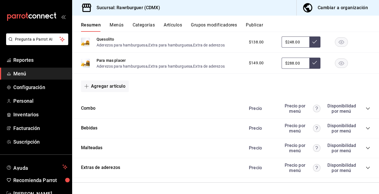
click at [368, 109] on icon "collapse-category-row" at bounding box center [368, 108] width 4 height 2
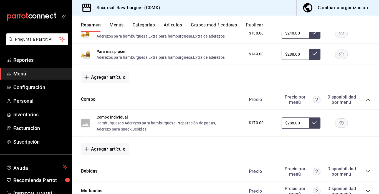
scroll to position [543, 0]
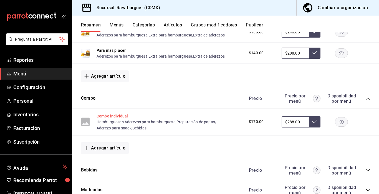
click at [111, 114] on button "Combo individual" at bounding box center [112, 116] width 31 height 6
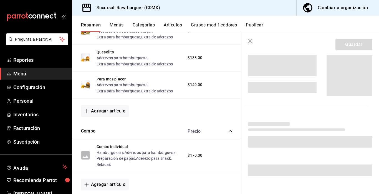
scroll to position [530, 0]
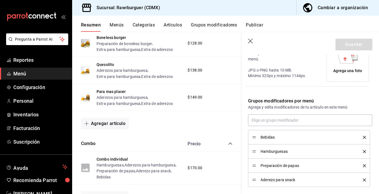
type input "$288.00"
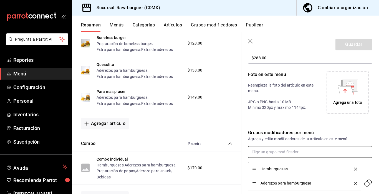
scroll to position [107, 0]
click at [345, 92] on icon at bounding box center [345, 91] width 3 height 4
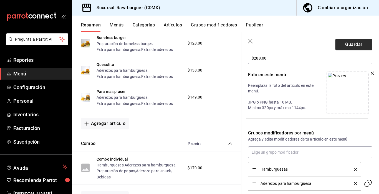
click at [347, 44] on button "Guardar" at bounding box center [354, 45] width 37 height 12
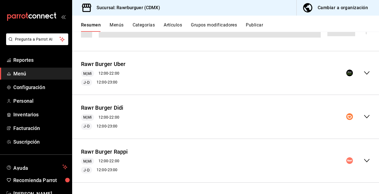
scroll to position [73, 0]
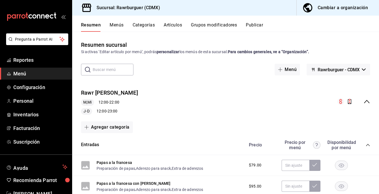
click at [366, 103] on icon "collapse-menu-row" at bounding box center [367, 101] width 7 height 7
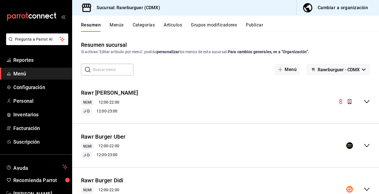
scroll to position [73, 0]
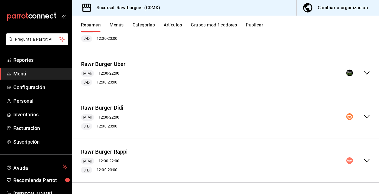
click at [368, 163] on icon "collapse-menu-row" at bounding box center [367, 160] width 7 height 7
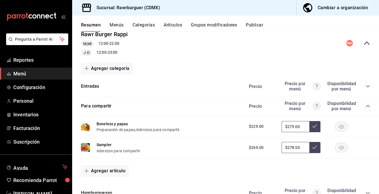
click at [369, 106] on icon "collapse-category-row" at bounding box center [368, 106] width 4 height 4
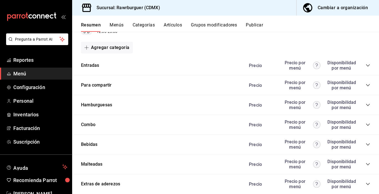
scroll to position [227, 0]
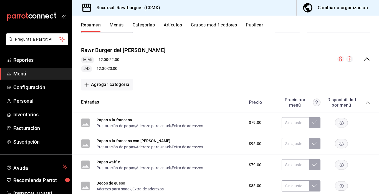
scroll to position [43, 0]
click at [367, 63] on div "Rawr Burger del valle M,Mi 12:00 - 22:00 J-D 12:00 - 23:00" at bounding box center [225, 58] width 307 height 35
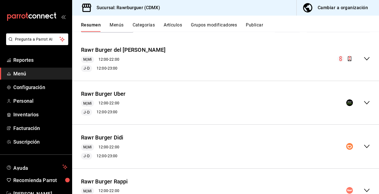
scroll to position [73, 0]
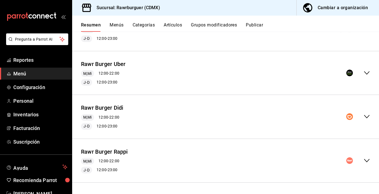
click at [365, 161] on icon "collapse-menu-row" at bounding box center [367, 160] width 7 height 7
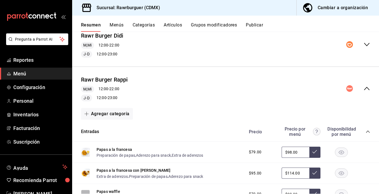
scroll to position [157, 0]
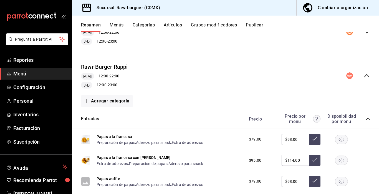
click at [369, 119] on icon "collapse-category-row" at bounding box center [368, 118] width 4 height 4
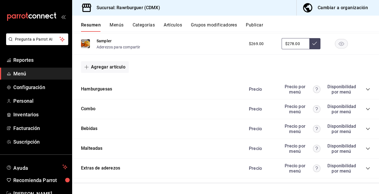
scroll to position [294, 0]
click at [367, 107] on icon "collapse-category-row" at bounding box center [368, 108] width 4 height 4
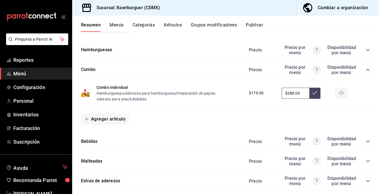
scroll to position [346, 0]
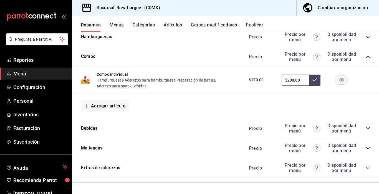
click at [369, 128] on icon "collapse-category-row" at bounding box center [368, 128] width 4 height 4
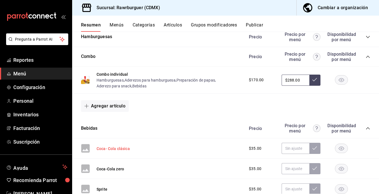
click at [117, 150] on button "Coca- Cola clásica" at bounding box center [113, 149] width 33 height 6
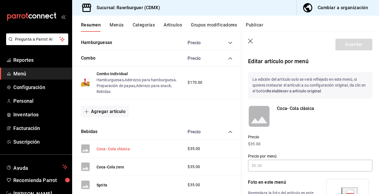
scroll to position [66, 0]
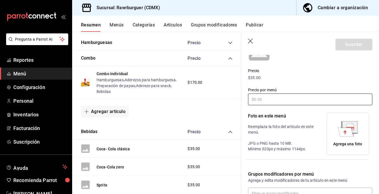
click at [289, 99] on input "text" at bounding box center [310, 99] width 124 height 12
type input "$42.00"
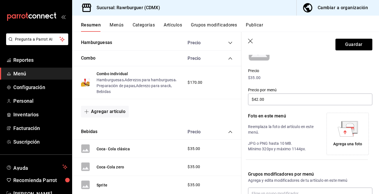
click at [356, 134] on icon at bounding box center [348, 129] width 20 height 16
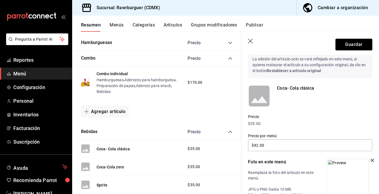
scroll to position [10, 0]
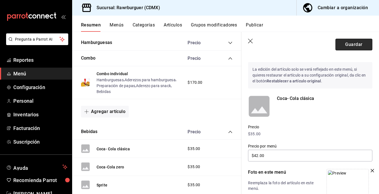
click at [347, 48] on button "Guardar" at bounding box center [354, 45] width 37 height 12
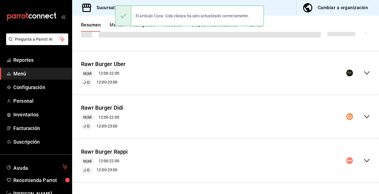
scroll to position [82, 0]
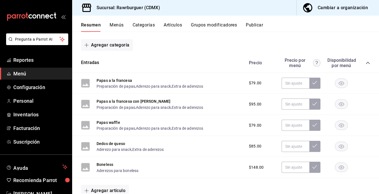
click at [367, 63] on icon "collapse-category-row" at bounding box center [368, 63] width 4 height 4
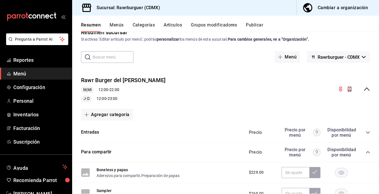
scroll to position [0, 0]
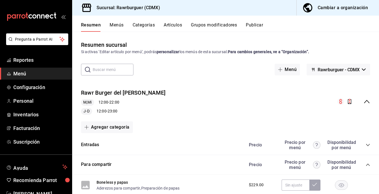
click at [367, 103] on icon "collapse-menu-row" at bounding box center [367, 101] width 7 height 7
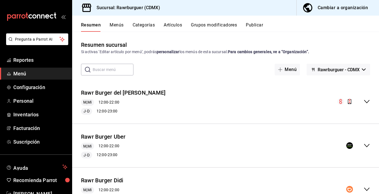
scroll to position [73, 0]
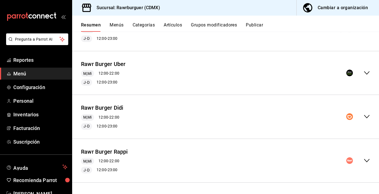
click at [366, 160] on icon "collapse-menu-row" at bounding box center [367, 160] width 7 height 7
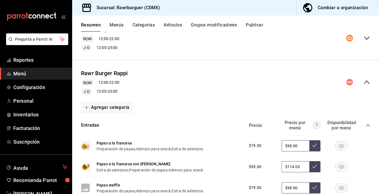
click at [368, 126] on icon "collapse-category-row" at bounding box center [368, 125] width 4 height 4
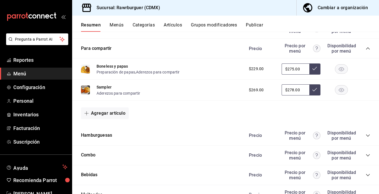
scroll to position [294, 0]
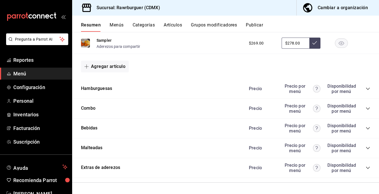
click at [368, 129] on icon "collapse-category-row" at bounding box center [368, 128] width 4 height 4
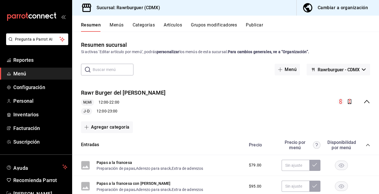
click at [366, 101] on icon "collapse-menu-row" at bounding box center [367, 101] width 7 height 7
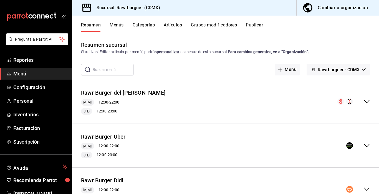
scroll to position [73, 0]
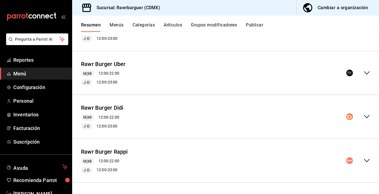
click at [367, 161] on icon "collapse-menu-row" at bounding box center [367, 160] width 7 height 7
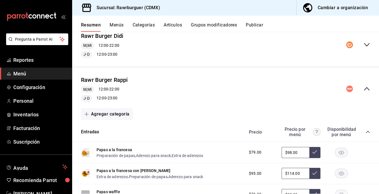
click at [368, 132] on icon "collapse-category-row" at bounding box center [368, 131] width 4 height 4
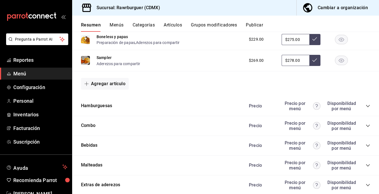
scroll to position [294, 0]
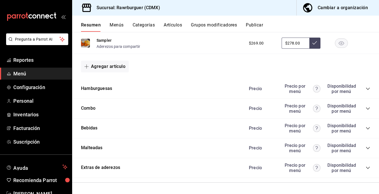
click at [368, 129] on icon "collapse-category-row" at bounding box center [368, 128] width 4 height 4
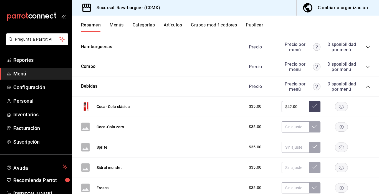
scroll to position [338, 0]
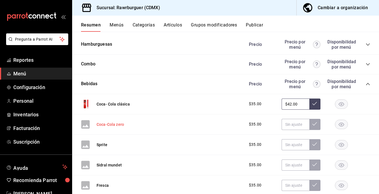
click at [116, 122] on button "Coca-Cola zero" at bounding box center [111, 124] width 28 height 6
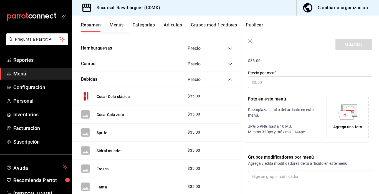
scroll to position [86, 0]
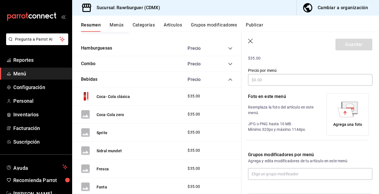
click at [344, 116] on icon at bounding box center [346, 111] width 16 height 9
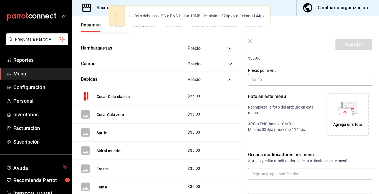
click at [346, 110] on icon at bounding box center [346, 111] width 16 height 9
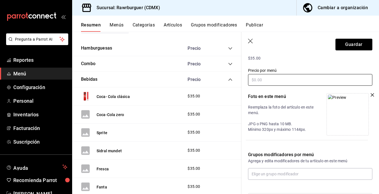
click at [267, 83] on input "text" at bounding box center [310, 80] width 124 height 12
type input "$42.00"
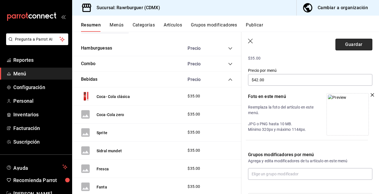
click at [349, 43] on button "Guardar" at bounding box center [354, 45] width 37 height 12
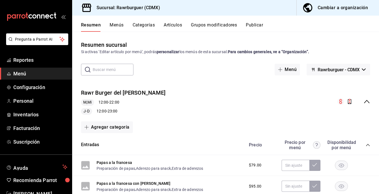
click at [366, 103] on icon "collapse-menu-row" at bounding box center [367, 101] width 7 height 7
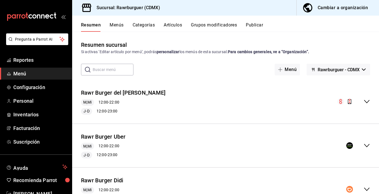
scroll to position [73, 0]
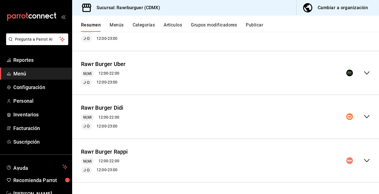
click at [366, 161] on icon "collapse-menu-row" at bounding box center [367, 160] width 7 height 7
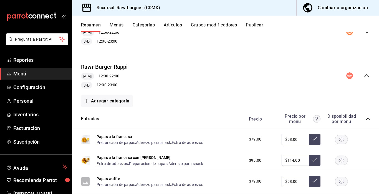
scroll to position [159, 0]
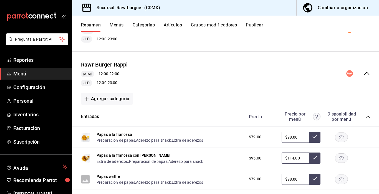
click at [368, 116] on icon "collapse-category-row" at bounding box center [368, 116] width 4 height 4
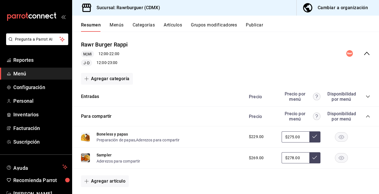
scroll to position [182, 0]
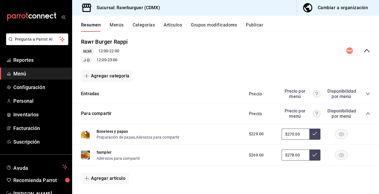
click at [369, 112] on icon "collapse-category-row" at bounding box center [368, 113] width 4 height 4
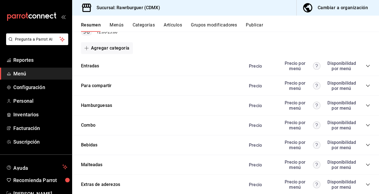
scroll to position [227, 0]
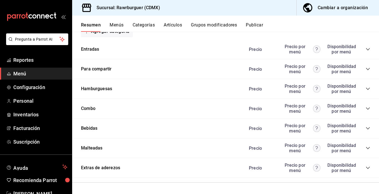
click at [369, 129] on icon "collapse-category-row" at bounding box center [368, 128] width 4 height 2
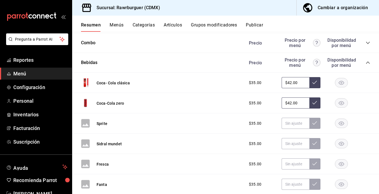
scroll to position [293, 0]
click at [99, 122] on button "Sprite" at bounding box center [102, 123] width 11 height 6
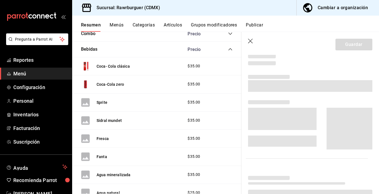
scroll to position [284, 0]
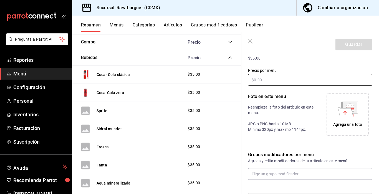
click at [268, 81] on input "text" at bounding box center [310, 80] width 124 height 12
type input "$42.00"
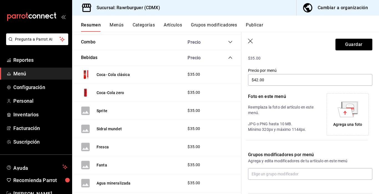
click at [343, 114] on icon at bounding box center [346, 111] width 16 height 9
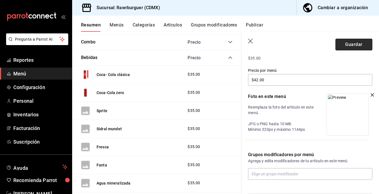
click at [358, 46] on button "Guardar" at bounding box center [354, 45] width 37 height 12
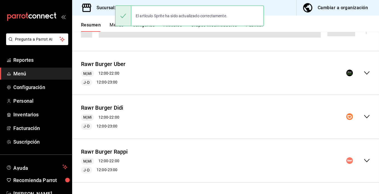
scroll to position [73, 0]
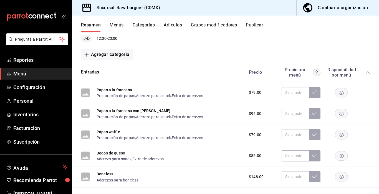
click at [367, 73] on icon "collapse-category-row" at bounding box center [368, 72] width 4 height 4
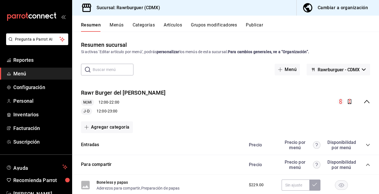
scroll to position [0, 0]
click at [366, 104] on icon "collapse-menu-row" at bounding box center [367, 101] width 7 height 7
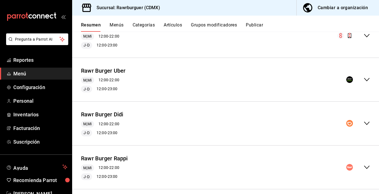
scroll to position [73, 0]
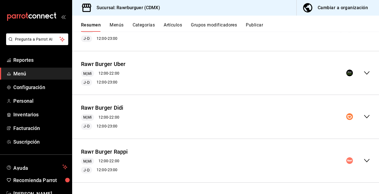
click at [364, 159] on icon "collapse-menu-row" at bounding box center [367, 160] width 7 height 7
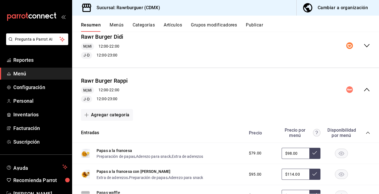
click at [368, 132] on icon "collapse-category-row" at bounding box center [368, 132] width 4 height 2
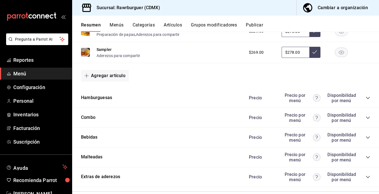
scroll to position [285, 0]
click at [369, 137] on icon "collapse-category-row" at bounding box center [368, 137] width 4 height 4
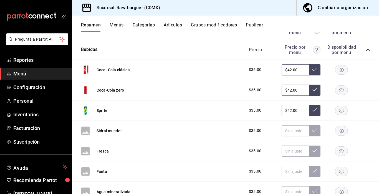
scroll to position [375, 0]
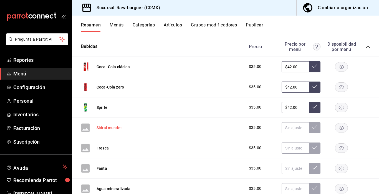
click at [105, 128] on button "Sidral mundet" at bounding box center [109, 128] width 25 height 6
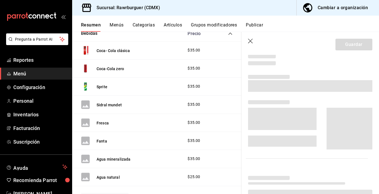
scroll to position [363, 0]
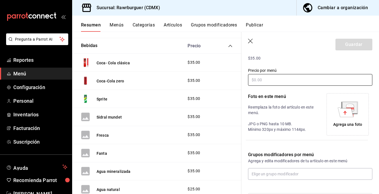
click at [295, 77] on input "text" at bounding box center [310, 80] width 124 height 12
type input "$42.00"
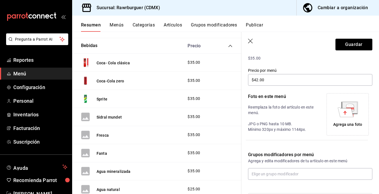
click at [345, 116] on icon at bounding box center [346, 111] width 16 height 9
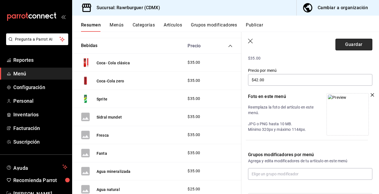
click at [344, 46] on button "Guardar" at bounding box center [354, 45] width 37 height 12
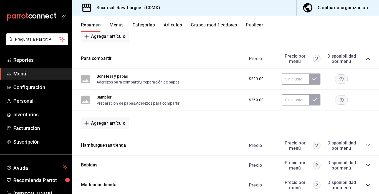
scroll to position [404, 0]
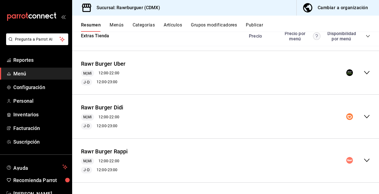
click at [368, 163] on icon "collapse-menu-row" at bounding box center [367, 160] width 7 height 7
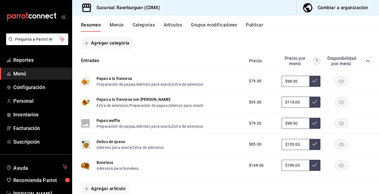
click at [369, 59] on icon "collapse-category-row" at bounding box center [368, 61] width 4 height 4
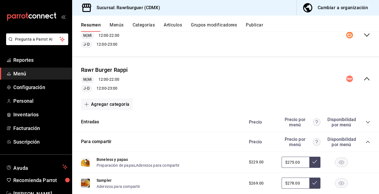
scroll to position [623, 0]
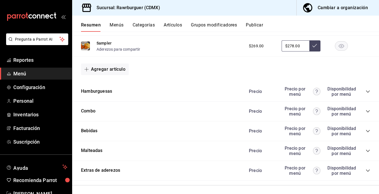
click at [369, 132] on icon "collapse-category-row" at bounding box center [368, 131] width 4 height 4
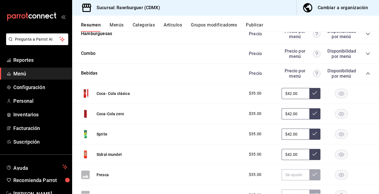
scroll to position [696, 0]
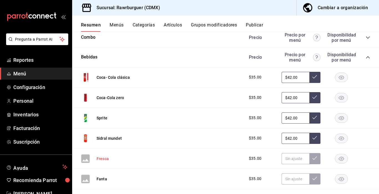
click at [99, 158] on button "Fresca" at bounding box center [103, 159] width 12 height 6
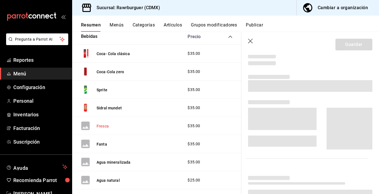
scroll to position [656, 0]
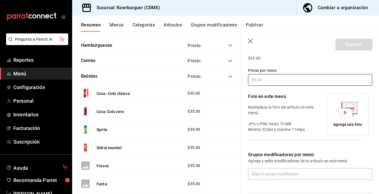
click at [314, 77] on input "text" at bounding box center [310, 80] width 124 height 12
type input "$42.00"
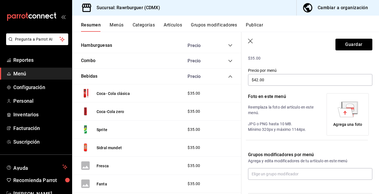
click at [343, 105] on icon at bounding box center [350, 107] width 14 height 11
click at [346, 110] on icon at bounding box center [346, 111] width 16 height 9
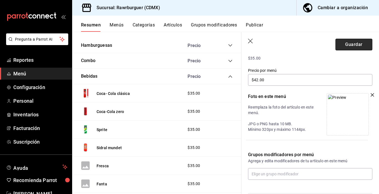
click at [351, 49] on button "Guardar" at bounding box center [354, 45] width 37 height 12
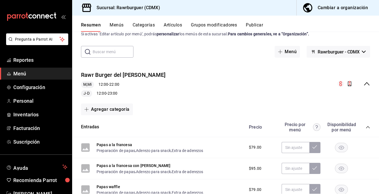
scroll to position [18, 0]
click at [367, 84] on icon "collapse-menu-row" at bounding box center [367, 84] width 7 height 7
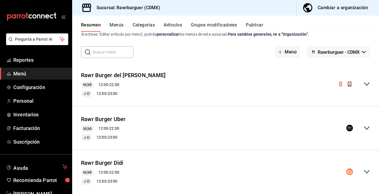
scroll to position [73, 0]
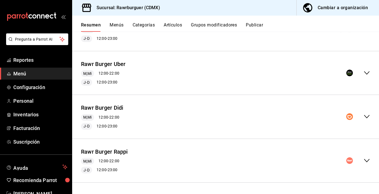
click at [367, 159] on icon "collapse-menu-row" at bounding box center [367, 160] width 7 height 7
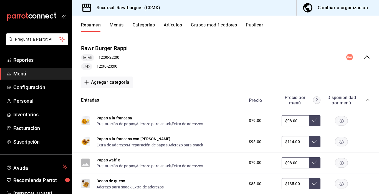
click at [367, 99] on icon "collapse-category-row" at bounding box center [368, 100] width 4 height 4
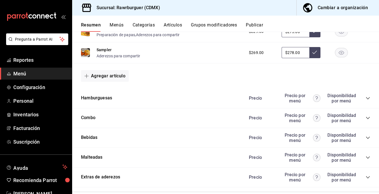
scroll to position [294, 0]
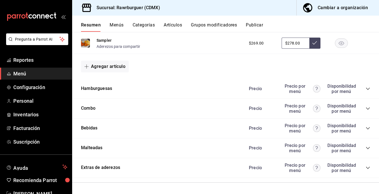
click at [368, 128] on icon "collapse-category-row" at bounding box center [368, 128] width 4 height 2
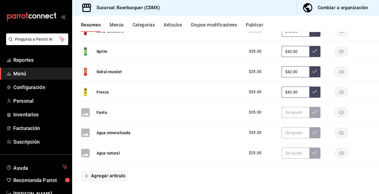
scroll to position [432, 0]
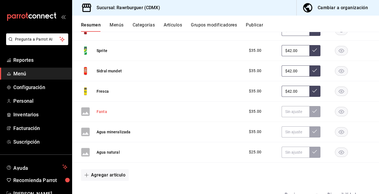
click at [101, 113] on button "Fanta" at bounding box center [102, 112] width 11 height 6
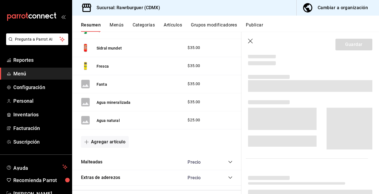
scroll to position [408, 0]
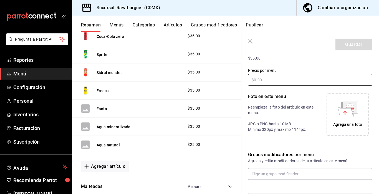
click at [286, 79] on input "text" at bounding box center [310, 80] width 124 height 12
type input "$42.00"
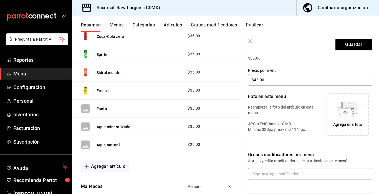
click at [352, 116] on icon at bounding box center [346, 111] width 16 height 9
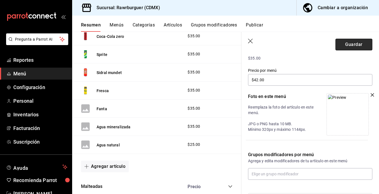
click at [354, 46] on button "Guardar" at bounding box center [354, 45] width 37 height 12
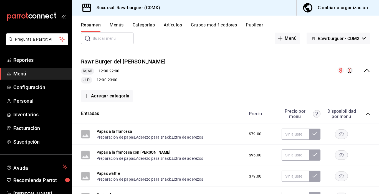
scroll to position [28, 0]
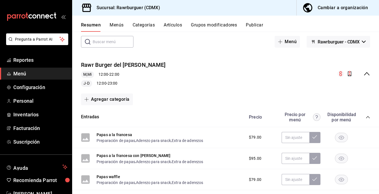
click at [367, 75] on icon "collapse-menu-row" at bounding box center [367, 73] width 7 height 7
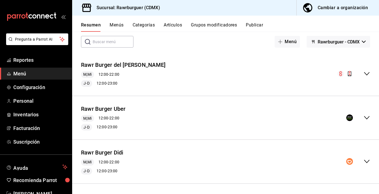
scroll to position [73, 0]
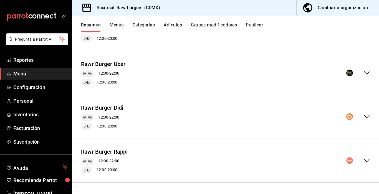
click at [368, 163] on icon "collapse-menu-row" at bounding box center [367, 160] width 7 height 7
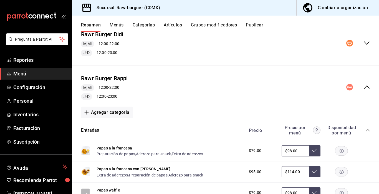
scroll to position [191, 0]
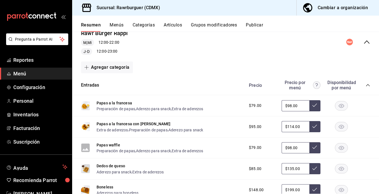
click at [368, 85] on icon "collapse-category-row" at bounding box center [368, 85] width 4 height 4
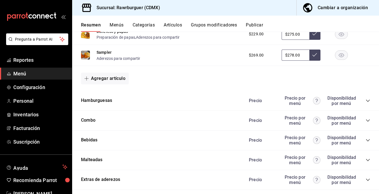
scroll to position [294, 0]
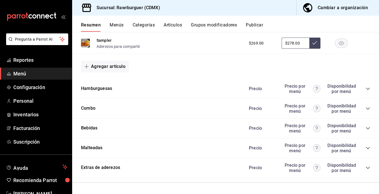
click at [369, 127] on icon "collapse-category-row" at bounding box center [368, 128] width 4 height 4
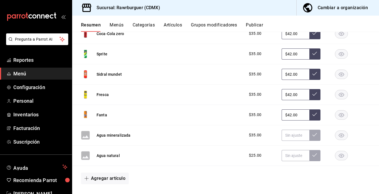
scroll to position [429, 0]
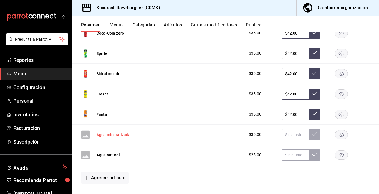
click at [107, 136] on button "Agua mineralizada" at bounding box center [114, 135] width 34 height 6
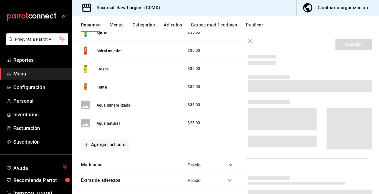
scroll to position [405, 0]
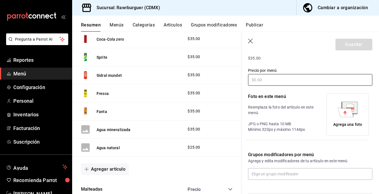
click at [311, 79] on input "text" at bounding box center [310, 80] width 124 height 12
type input "$42.00"
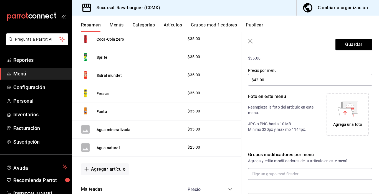
click at [352, 106] on icon at bounding box center [350, 105] width 8 height 4
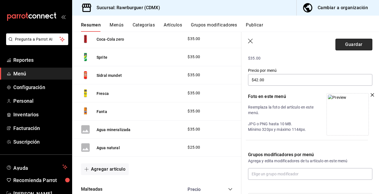
click at [344, 44] on button "Guardar" at bounding box center [354, 45] width 37 height 12
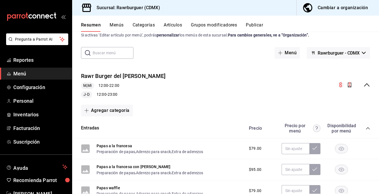
scroll to position [16, 0]
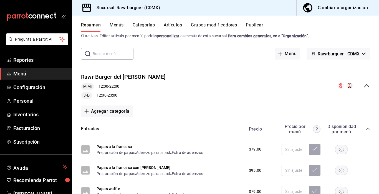
click at [366, 83] on icon "collapse-menu-row" at bounding box center [367, 85] width 7 height 7
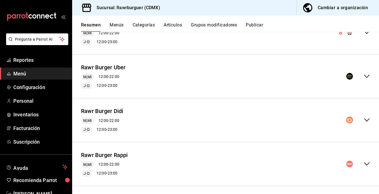
scroll to position [73, 0]
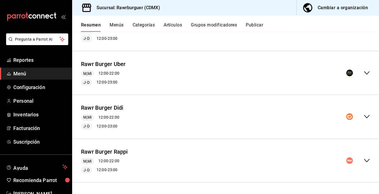
click at [368, 161] on icon "collapse-menu-row" at bounding box center [367, 160] width 6 height 3
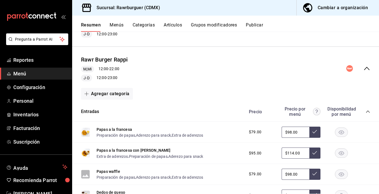
scroll to position [174, 0]
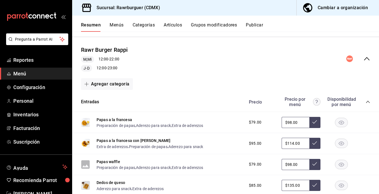
click at [368, 101] on icon "collapse-category-row" at bounding box center [368, 101] width 4 height 4
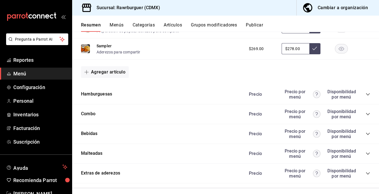
scroll to position [294, 0]
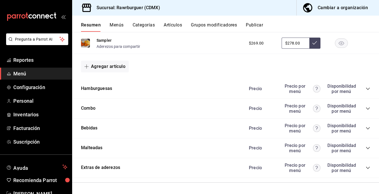
click at [368, 129] on icon "collapse-category-row" at bounding box center [368, 128] width 4 height 4
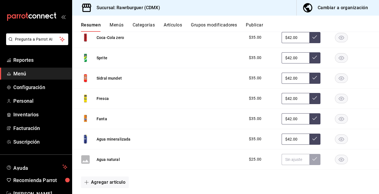
scroll to position [433, 0]
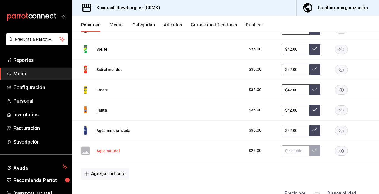
click at [109, 149] on button "Agua natural" at bounding box center [108, 151] width 23 height 6
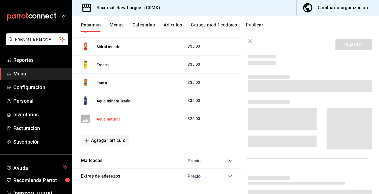
scroll to position [409, 0]
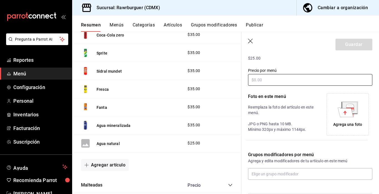
click at [291, 82] on input "text" at bounding box center [310, 80] width 124 height 12
type input "$25.00"
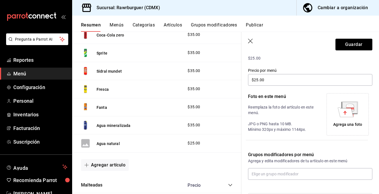
click at [353, 112] on icon at bounding box center [350, 107] width 14 height 11
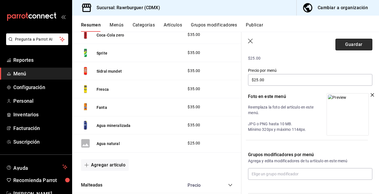
click at [345, 47] on button "Guardar" at bounding box center [354, 45] width 37 height 12
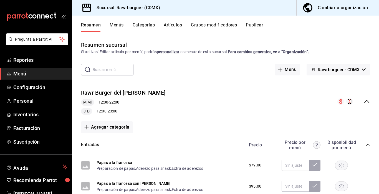
click at [366, 105] on div "collapse-menu-row" at bounding box center [354, 101] width 33 height 7
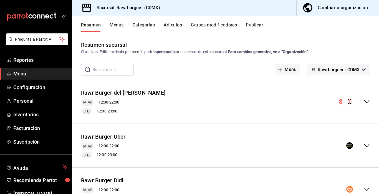
scroll to position [73, 0]
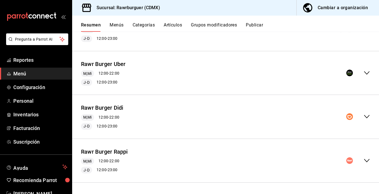
click at [370, 161] on icon "collapse-menu-row" at bounding box center [367, 160] width 7 height 7
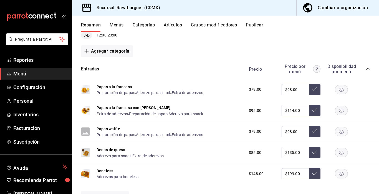
scroll to position [208, 0]
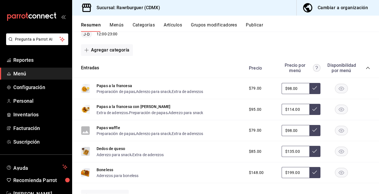
click at [369, 68] on icon "collapse-category-row" at bounding box center [368, 68] width 4 height 4
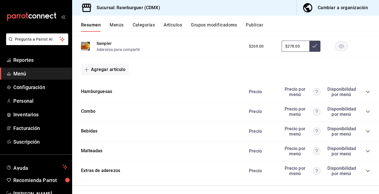
scroll to position [291, 0]
click at [95, 149] on button "Malteadas" at bounding box center [92, 150] width 22 height 6
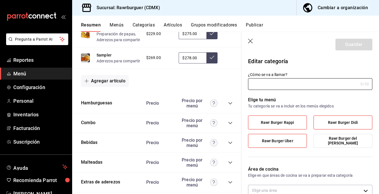
click at [250, 41] on icon "button" at bounding box center [250, 41] width 5 height 5
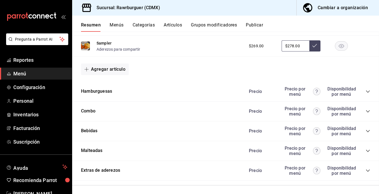
scroll to position [294, 0]
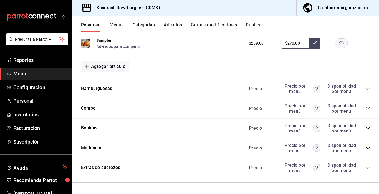
click at [369, 147] on icon "collapse-category-row" at bounding box center [368, 148] width 4 height 4
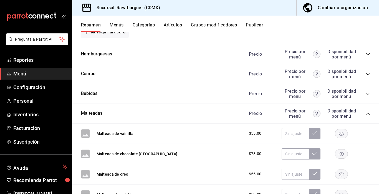
scroll to position [334, 0]
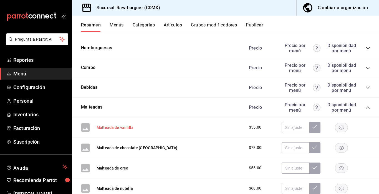
click at [119, 129] on button "Malteada de vainilla" at bounding box center [115, 127] width 37 height 6
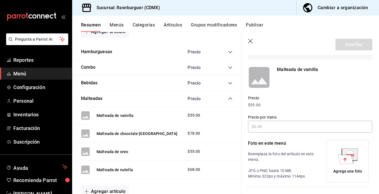
scroll to position [41, 0]
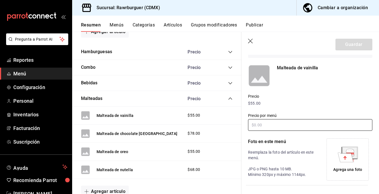
click at [276, 122] on input "text" at bounding box center [310, 125] width 124 height 12
type input "$78.00"
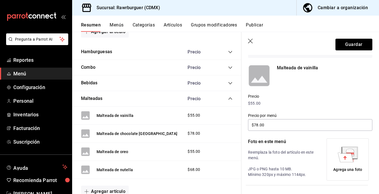
click at [344, 155] on icon at bounding box center [346, 156] width 16 height 9
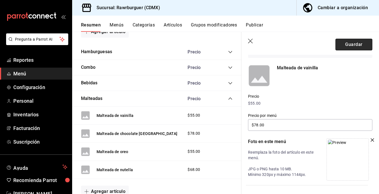
click at [348, 45] on button "Guardar" at bounding box center [354, 45] width 37 height 12
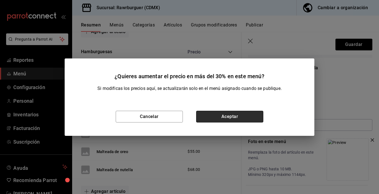
click at [238, 114] on button "Aceptar" at bounding box center [229, 117] width 67 height 12
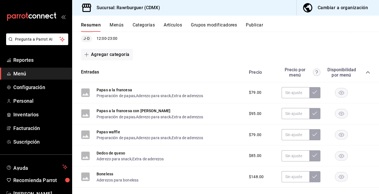
scroll to position [404, 0]
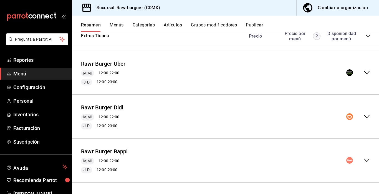
click at [368, 158] on icon "collapse-menu-row" at bounding box center [367, 160] width 7 height 7
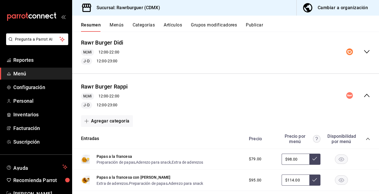
click at [367, 139] on icon "collapse-category-row" at bounding box center [368, 138] width 4 height 4
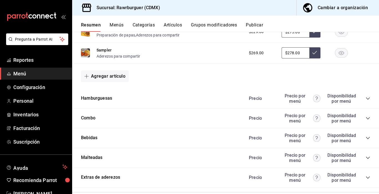
scroll to position [618, 0]
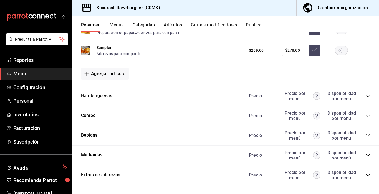
click at [367, 154] on icon "collapse-category-row" at bounding box center [368, 155] width 4 height 4
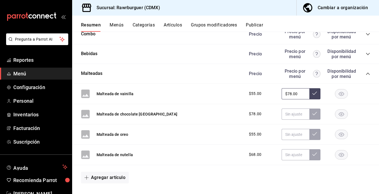
scroll to position [702, 0]
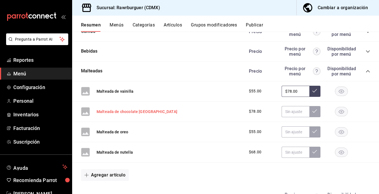
click at [119, 112] on button "Malteada de chocolate turin" at bounding box center [137, 112] width 81 height 6
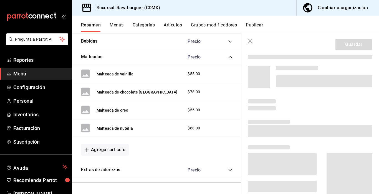
scroll to position [662, 0]
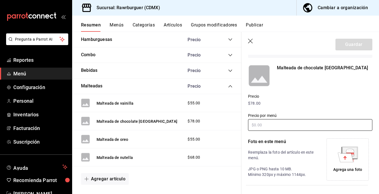
click at [282, 123] on input "text" at bounding box center [310, 125] width 124 height 12
type input "$88.00"
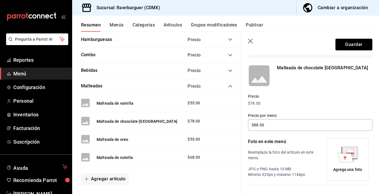
click at [347, 152] on icon at bounding box center [350, 152] width 8 height 1
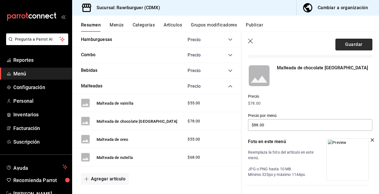
click at [354, 44] on button "Guardar" at bounding box center [354, 45] width 37 height 12
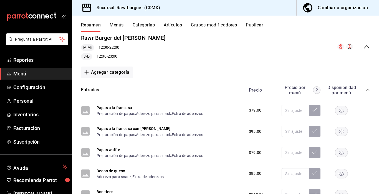
scroll to position [44, 0]
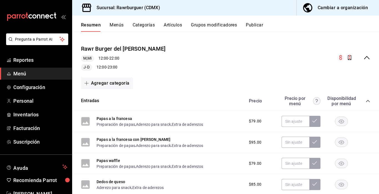
click at [365, 58] on icon "collapse-menu-row" at bounding box center [367, 57] width 6 height 3
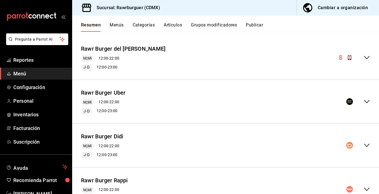
scroll to position [73, 0]
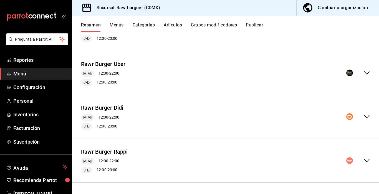
click at [366, 163] on icon "collapse-menu-row" at bounding box center [367, 160] width 7 height 7
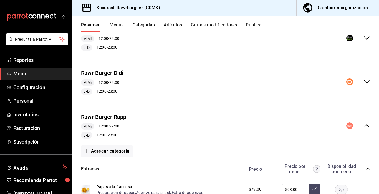
scroll to position [159, 0]
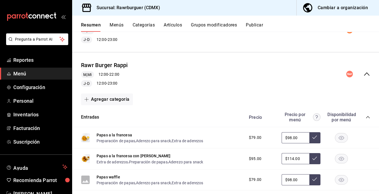
click at [368, 117] on icon "collapse-category-row" at bounding box center [368, 117] width 4 height 4
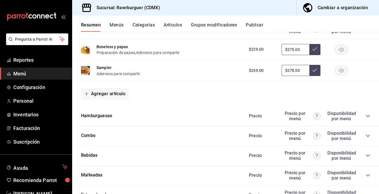
scroll to position [294, 0]
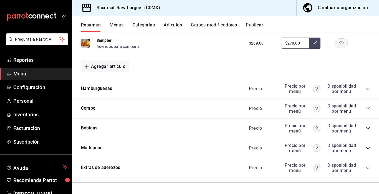
click at [369, 127] on icon "collapse-category-row" at bounding box center [368, 128] width 4 height 4
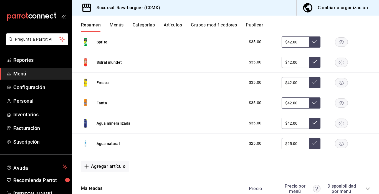
scroll to position [481, 0]
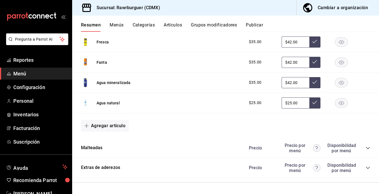
click at [368, 148] on icon "collapse-category-row" at bounding box center [368, 148] width 4 height 4
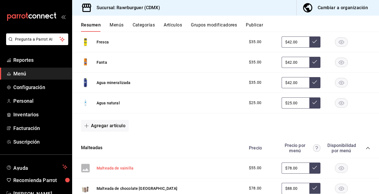
click at [116, 169] on button "Malteada de vainilla" at bounding box center [115, 168] width 37 height 6
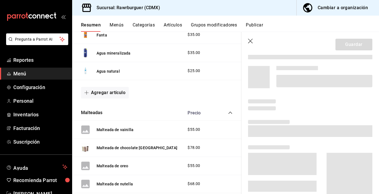
scroll to position [453, 0]
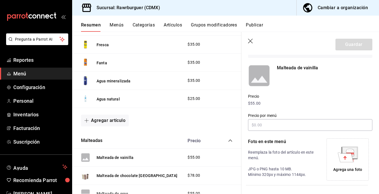
type input "$78.00"
click at [348, 163] on div "Agrega una foto" at bounding box center [347, 158] width 39 height 39
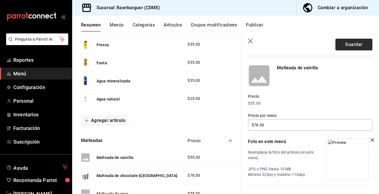
click at [354, 49] on button "Guardar" at bounding box center [354, 45] width 37 height 12
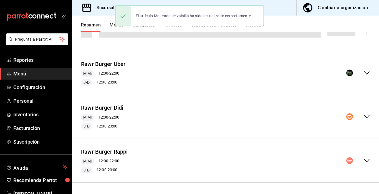
scroll to position [73, 0]
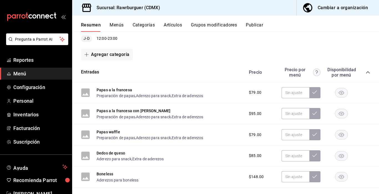
click at [369, 71] on icon "collapse-category-row" at bounding box center [368, 72] width 4 height 4
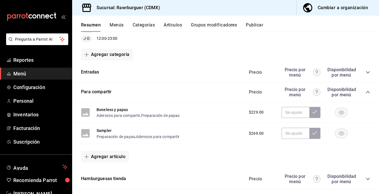
scroll to position [0, 0]
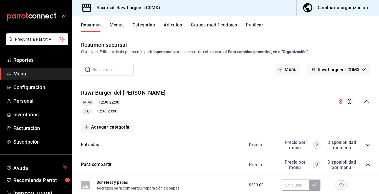
click at [365, 101] on icon "collapse-menu-row" at bounding box center [367, 101] width 7 height 7
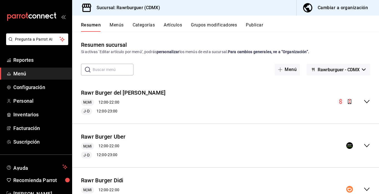
scroll to position [73, 0]
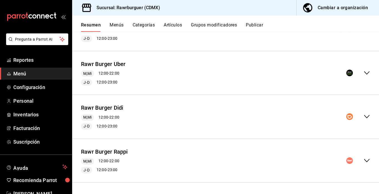
click at [367, 162] on icon "collapse-menu-row" at bounding box center [367, 160] width 7 height 7
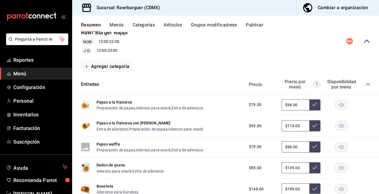
click at [367, 84] on icon "collapse-category-row" at bounding box center [368, 84] width 4 height 4
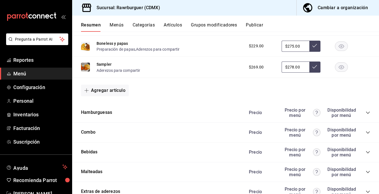
scroll to position [294, 0]
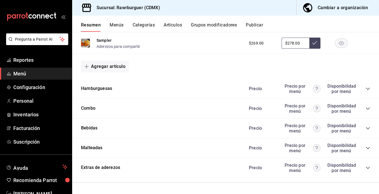
click at [367, 149] on icon "collapse-category-row" at bounding box center [368, 148] width 4 height 4
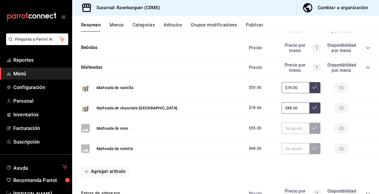
scroll to position [383, 0]
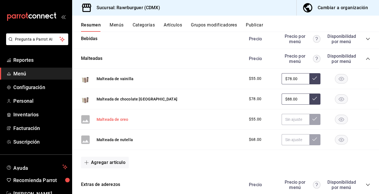
click at [115, 120] on button "Malteada de oreo" at bounding box center [113, 119] width 32 height 6
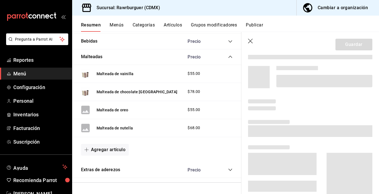
scroll to position [362, 0]
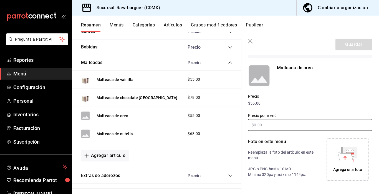
click at [276, 124] on input "text" at bounding box center [310, 125] width 124 height 12
type input "$78.00"
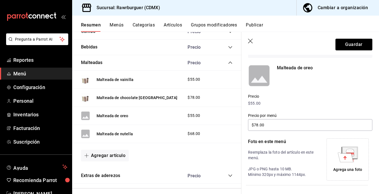
click at [341, 150] on icon at bounding box center [348, 154] width 20 height 16
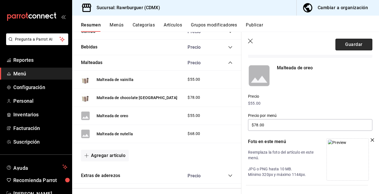
click at [345, 45] on button "Guardar" at bounding box center [354, 45] width 37 height 12
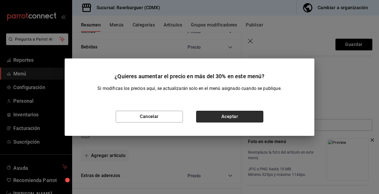
click at [241, 113] on button "Aceptar" at bounding box center [229, 117] width 67 height 12
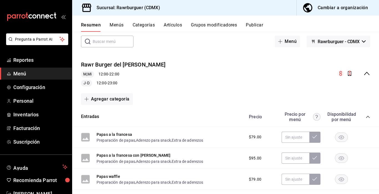
scroll to position [27, 0]
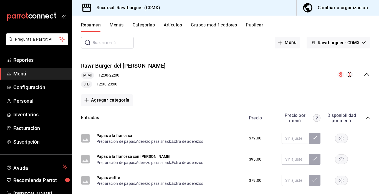
click at [364, 72] on icon "collapse-menu-row" at bounding box center [367, 74] width 7 height 7
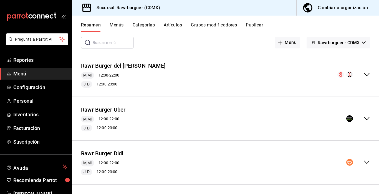
scroll to position [73, 0]
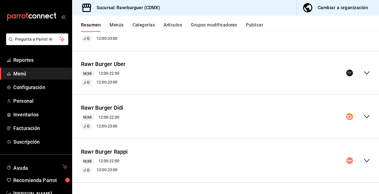
click at [369, 157] on icon "collapse-menu-row" at bounding box center [367, 160] width 7 height 7
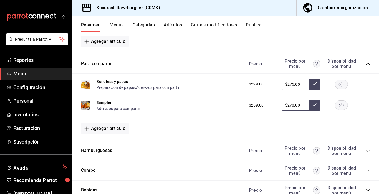
scroll to position [424, 0]
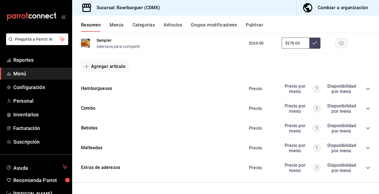
click at [367, 147] on icon "collapse-category-row" at bounding box center [368, 148] width 4 height 2
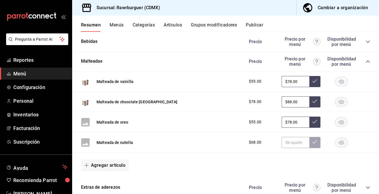
scroll to position [530, 0]
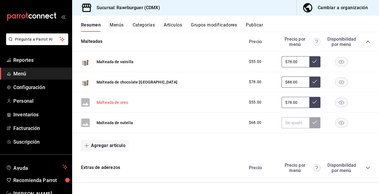
click at [113, 104] on button "Malteada de oreo" at bounding box center [113, 102] width 32 height 6
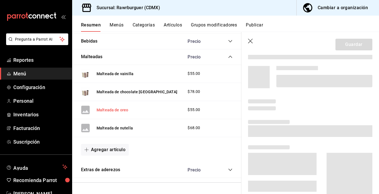
scroll to position [492, 0]
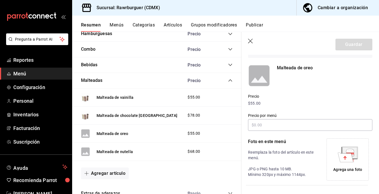
type input "$78.00"
click at [348, 160] on icon at bounding box center [346, 156] width 16 height 9
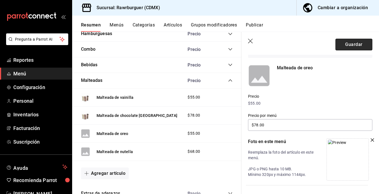
click at [356, 45] on button "Guardar" at bounding box center [354, 45] width 37 height 12
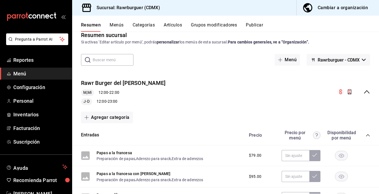
scroll to position [8, 0]
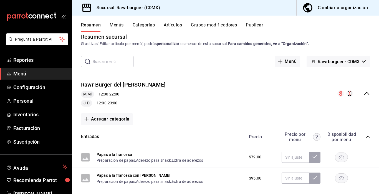
click at [368, 94] on icon "collapse-menu-row" at bounding box center [367, 93] width 7 height 7
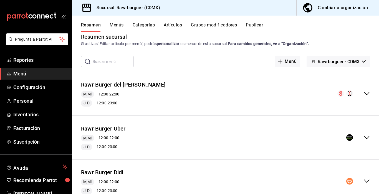
scroll to position [73, 0]
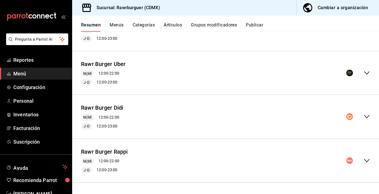
click at [366, 163] on icon "collapse-menu-row" at bounding box center [367, 160] width 7 height 7
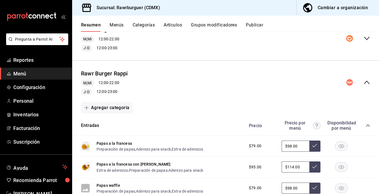
click at [366, 125] on icon "collapse-category-row" at bounding box center [368, 125] width 4 height 4
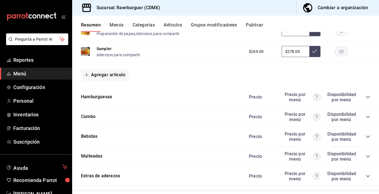
scroll to position [294, 0]
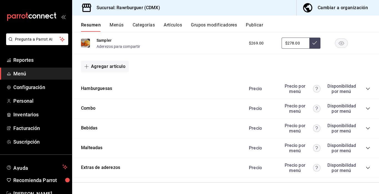
click at [368, 148] on icon "collapse-category-row" at bounding box center [368, 148] width 4 height 2
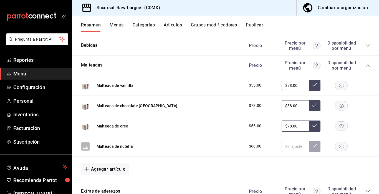
scroll to position [400, 0]
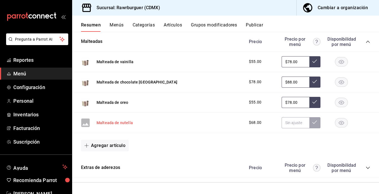
click at [124, 123] on button "Malteada de nutella" at bounding box center [115, 123] width 36 height 6
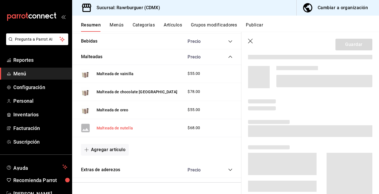
scroll to position [362, 0]
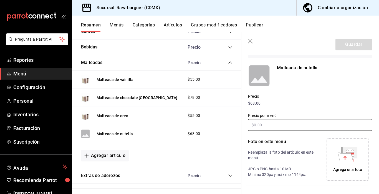
click at [281, 126] on input "text" at bounding box center [310, 125] width 124 height 12
type input "$88.00"
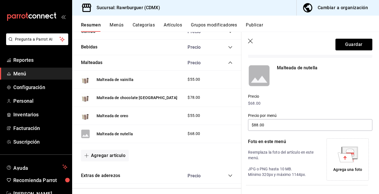
click at [354, 152] on icon at bounding box center [351, 152] width 8 height 1
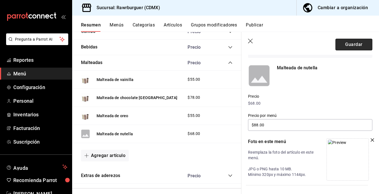
click at [354, 48] on button "Guardar" at bounding box center [354, 45] width 37 height 12
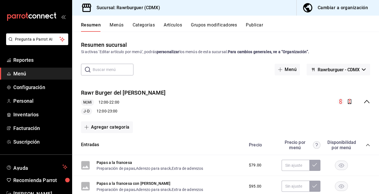
click at [368, 101] on icon "collapse-menu-row" at bounding box center [367, 101] width 7 height 7
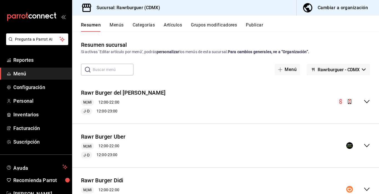
scroll to position [73, 0]
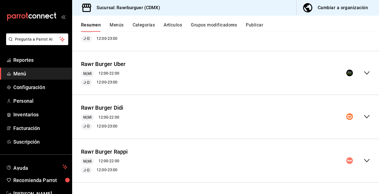
click at [369, 158] on icon "collapse-menu-row" at bounding box center [367, 160] width 7 height 7
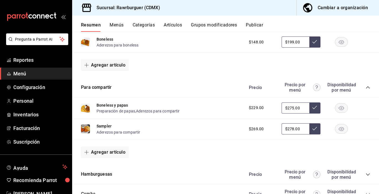
scroll to position [424, 0]
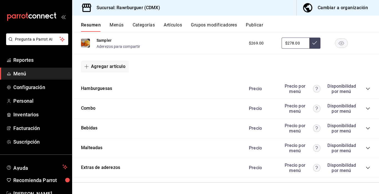
click at [369, 147] on icon "collapse-category-row" at bounding box center [368, 148] width 4 height 4
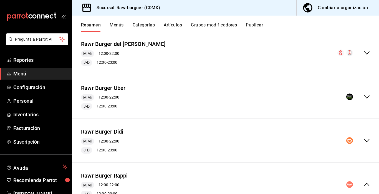
scroll to position [0, 0]
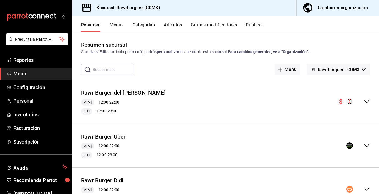
click at [112, 28] on button "Menús" at bounding box center [117, 26] width 14 height 9
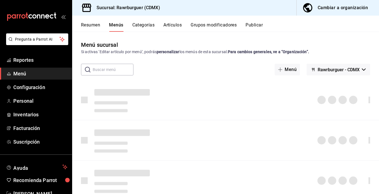
scroll to position [48, 0]
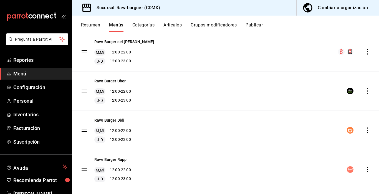
click at [367, 169] on icon "actions" at bounding box center [368, 169] width 6 height 6
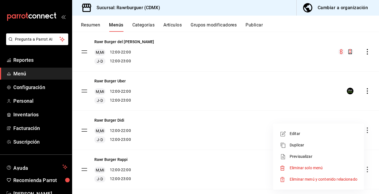
click at [284, 135] on icon at bounding box center [283, 133] width 7 height 7
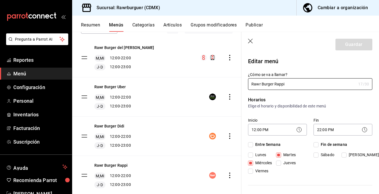
checkbox input "true"
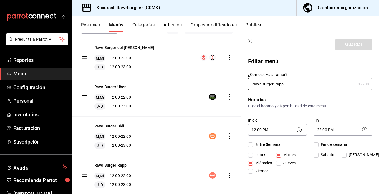
checkbox input "true"
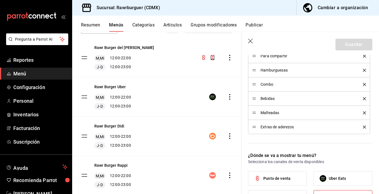
click at [366, 145] on div "¿Dónde se va a mostrar tu menú? Selecciona los canales de venta disponibles Pun…" at bounding box center [307, 186] width 131 height 82
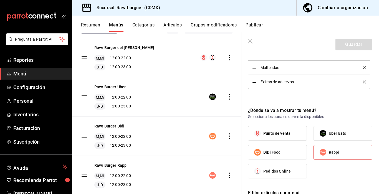
click at [365, 83] on icon "delete" at bounding box center [364, 81] width 3 height 3
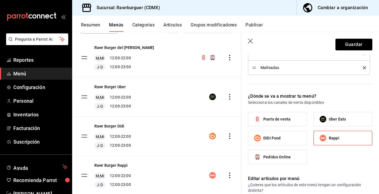
scroll to position [0, 0]
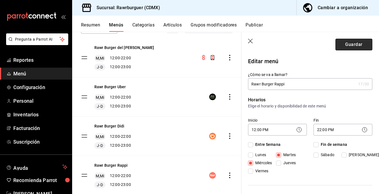
click at [349, 42] on button "Guardar" at bounding box center [354, 45] width 37 height 12
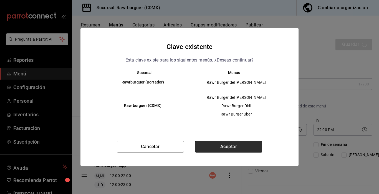
click at [206, 149] on button "Aceptar" at bounding box center [228, 147] width 67 height 12
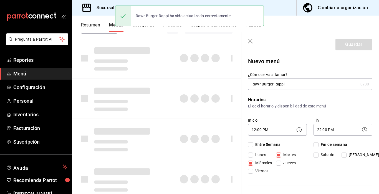
checkbox input "false"
type input "1759033510280"
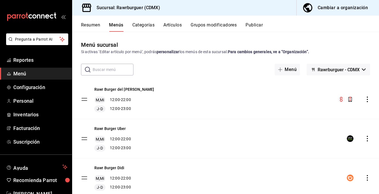
click at [261, 24] on button "Publicar" at bounding box center [254, 26] width 17 height 9
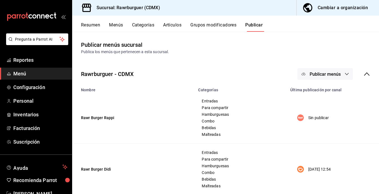
click at [323, 76] on span "Publicar menús" at bounding box center [325, 73] width 31 height 5
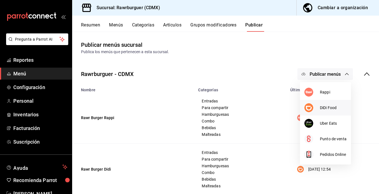
click at [323, 110] on li "DiDi Food" at bounding box center [325, 108] width 51 height 16
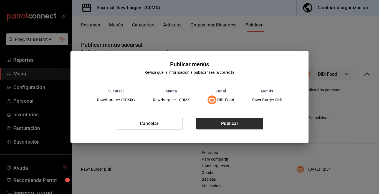
click at [250, 121] on button "Publicar" at bounding box center [229, 124] width 67 height 12
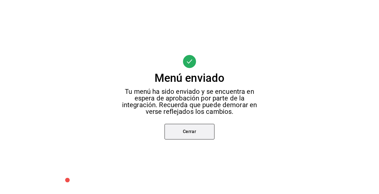
click at [192, 130] on button "Cerrar" at bounding box center [190, 132] width 50 height 16
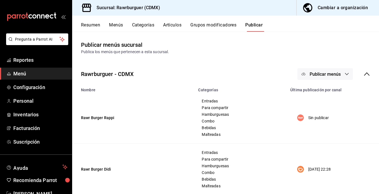
click at [328, 74] on div at bounding box center [189, 97] width 379 height 194
click at [315, 77] on button "Publicar menús" at bounding box center [326, 74] width 56 height 12
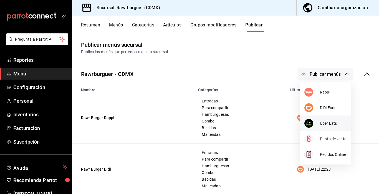
click at [327, 122] on span "Uber Eats" at bounding box center [333, 123] width 27 height 6
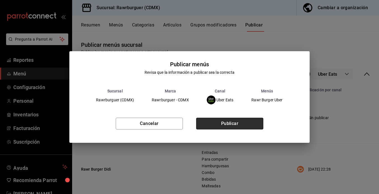
click at [202, 121] on button "Publicar" at bounding box center [229, 124] width 67 height 12
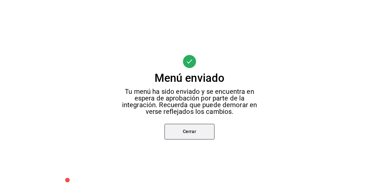
click at [186, 127] on button "Cerrar" at bounding box center [190, 132] width 50 height 16
